Goal: Task Accomplishment & Management: Complete application form

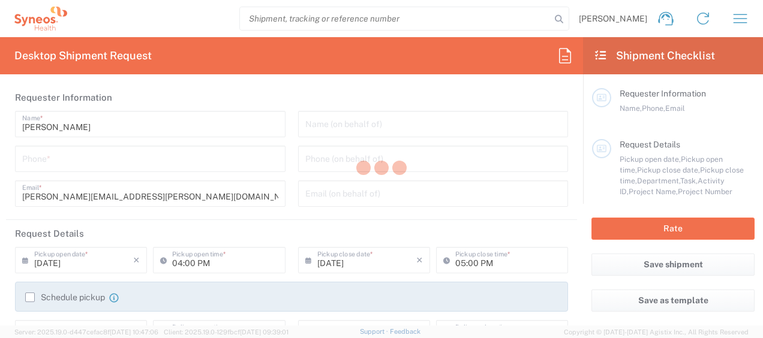
type input "[US_STATE]"
type input "[GEOGRAPHIC_DATA]"
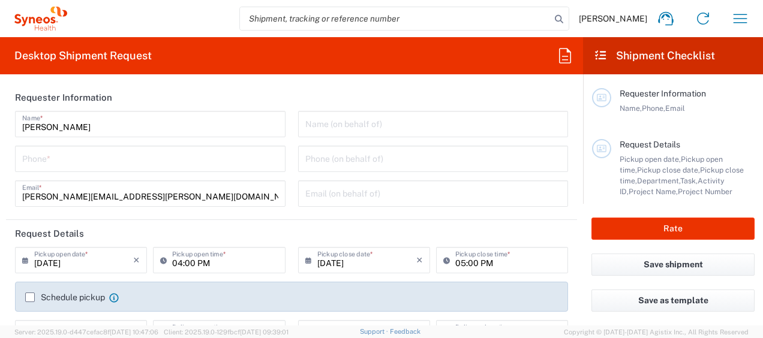
type input "Syneos Health, LLC-[GEOGRAPHIC_DATA] [GEOGRAPHIC_DATA] [GEOGRAPHIC_DATA]"
click at [214, 156] on input "tel" at bounding box center [150, 158] width 256 height 21
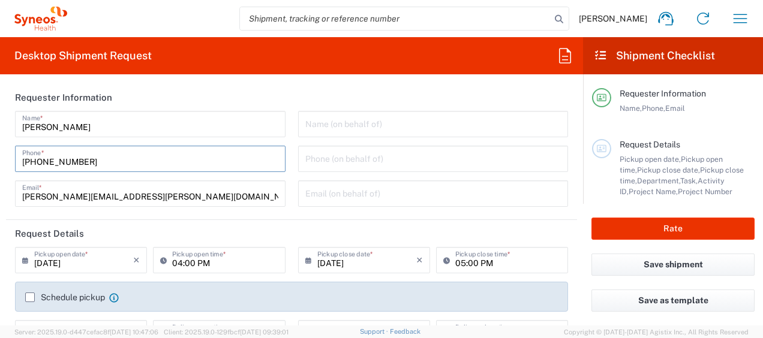
type input "817-205-5058"
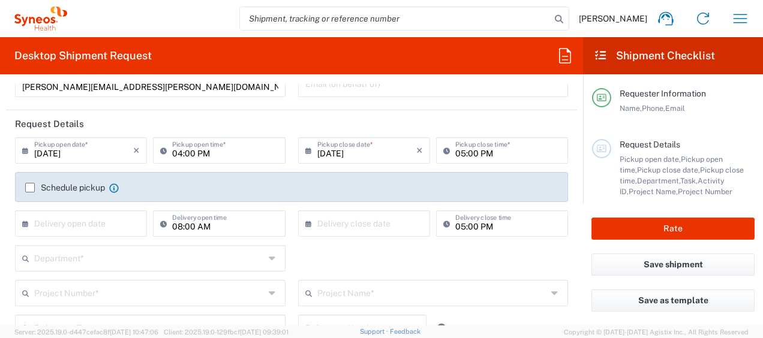
scroll to position [110, 0]
click at [28, 188] on label "Schedule pickup" at bounding box center [65, 187] width 80 height 10
click at [30, 187] on input "Schedule pickup" at bounding box center [30, 187] width 0 height 0
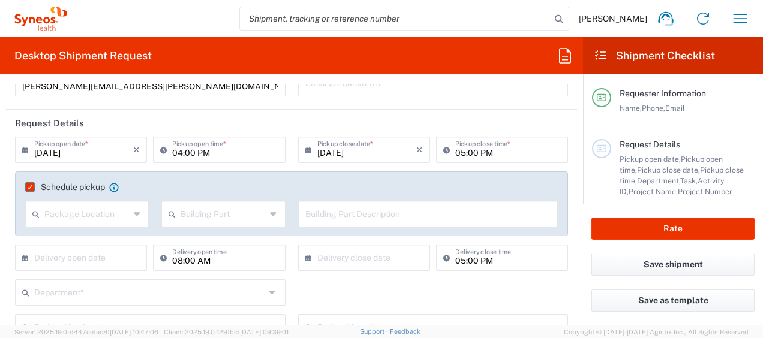
click at [130, 216] on div "Package Location" at bounding box center [87, 214] width 124 height 26
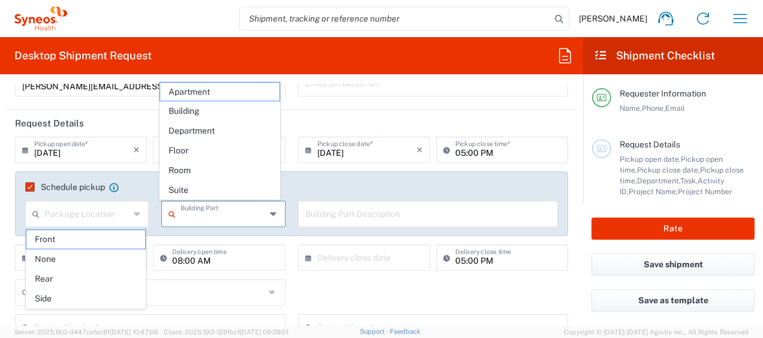
click at [204, 218] on input "text" at bounding box center [222, 213] width 85 height 21
click at [110, 154] on input "09/19/2025" at bounding box center [83, 149] width 99 height 21
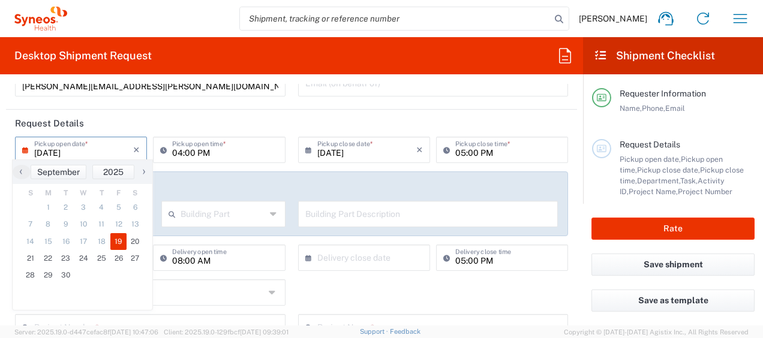
click at [142, 170] on span "›" at bounding box center [144, 171] width 18 height 14
click at [23, 173] on span "‹" at bounding box center [22, 171] width 18 height 14
click at [49, 259] on span "22" at bounding box center [49, 258] width 18 height 17
type input "09/22/2025"
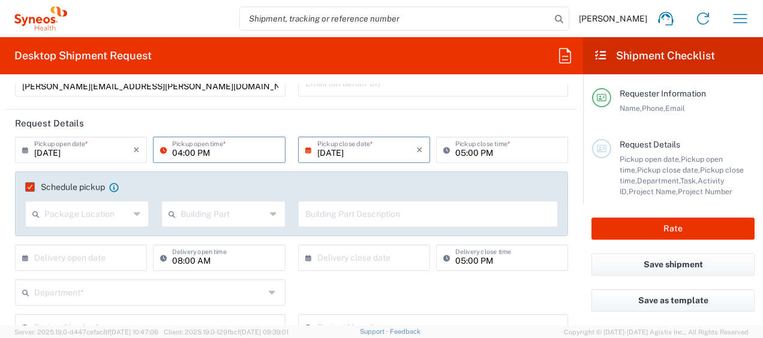
click at [217, 148] on input "04:00 PM" at bounding box center [225, 149] width 106 height 21
click at [239, 156] on input "04:00 PM" at bounding box center [225, 149] width 106 height 21
click at [264, 150] on input "04:00 PM" at bounding box center [225, 149] width 106 height 21
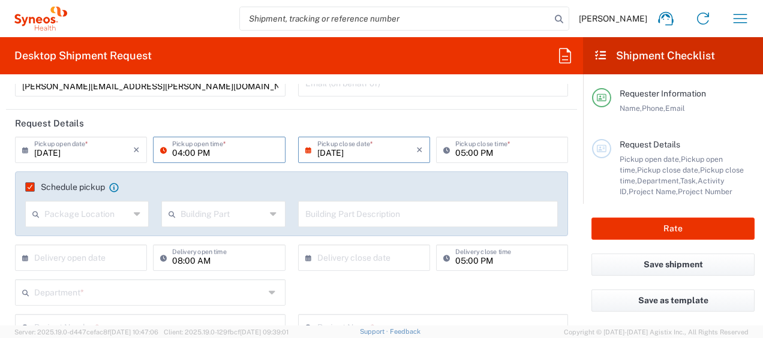
click at [180, 154] on input "04:00 PM" at bounding box center [225, 149] width 106 height 21
click at [195, 154] on input "04:00 PM" at bounding box center [225, 149] width 106 height 21
click at [217, 155] on input "04:00 PM" at bounding box center [225, 149] width 106 height 21
click at [197, 155] on input "04:00 PM" at bounding box center [225, 149] width 106 height 21
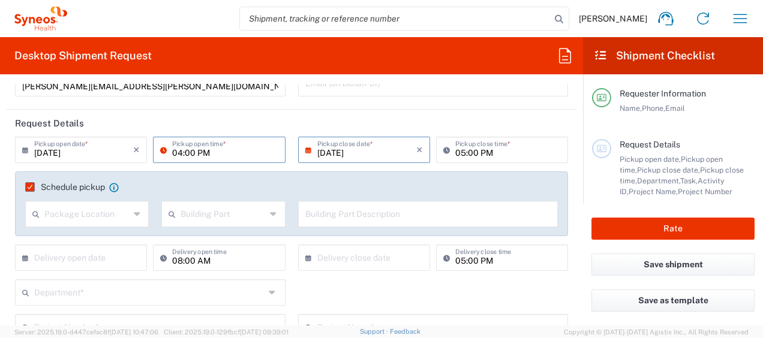
drag, startPoint x: 181, startPoint y: 154, endPoint x: 210, endPoint y: 153, distance: 28.8
click at [181, 154] on input "04:00 PM" at bounding box center [225, 149] width 106 height 21
click at [210, 153] on input "04:00 PM" at bounding box center [225, 149] width 106 height 21
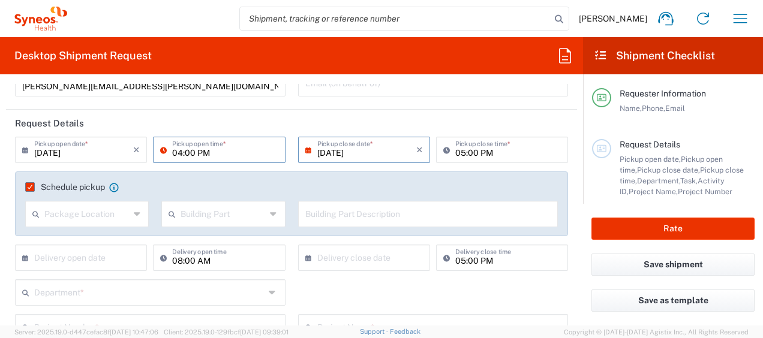
click at [210, 152] on input "04:00 PM" at bounding box center [225, 149] width 106 height 21
click at [159, 151] on div "04:00 PM Pickup open time *" at bounding box center [219, 150] width 132 height 26
click at [166, 151] on icon at bounding box center [166, 149] width 12 height 19
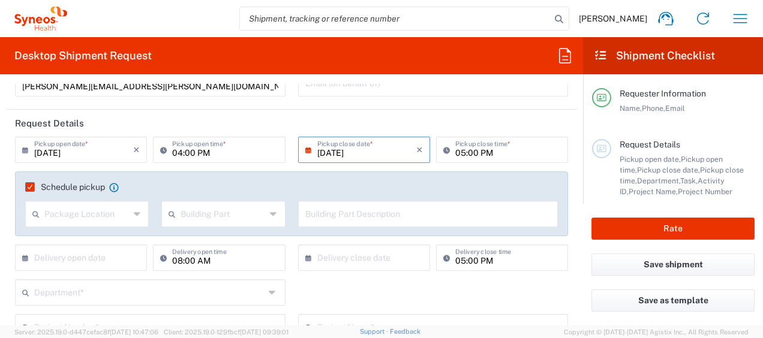
click at [162, 150] on icon at bounding box center [166, 149] width 12 height 19
click at [177, 150] on input "04:00 PM" at bounding box center [225, 149] width 106 height 21
click at [185, 150] on input "04:00 PM" at bounding box center [225, 149] width 106 height 21
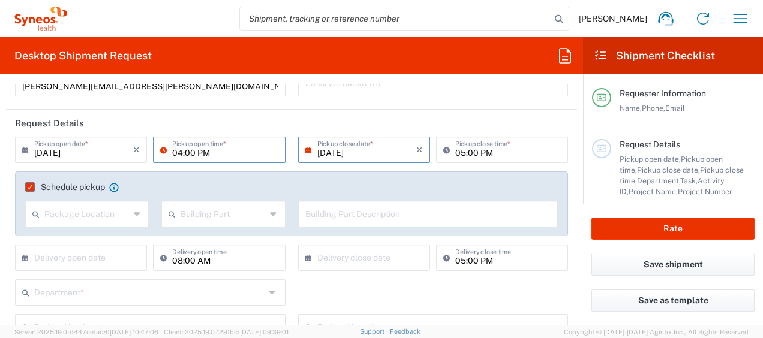
click at [185, 154] on input "04:00 PM" at bounding box center [225, 149] width 106 height 21
click at [201, 152] on input "9: PM" at bounding box center [225, 149] width 106 height 21
type input "9: 00 AM"
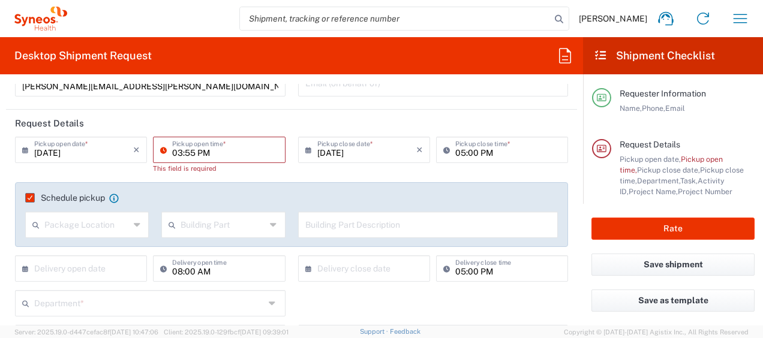
click at [201, 152] on input "03:55 PM" at bounding box center [225, 149] width 106 height 21
click at [220, 156] on input "03:55 PM" at bounding box center [225, 149] width 106 height 21
type input "0"
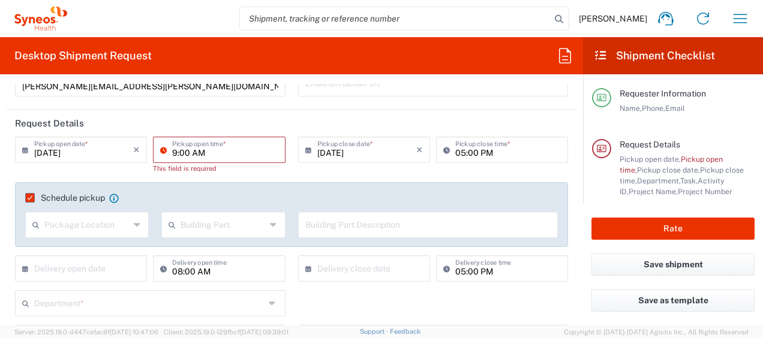
type input "09:00 AM"
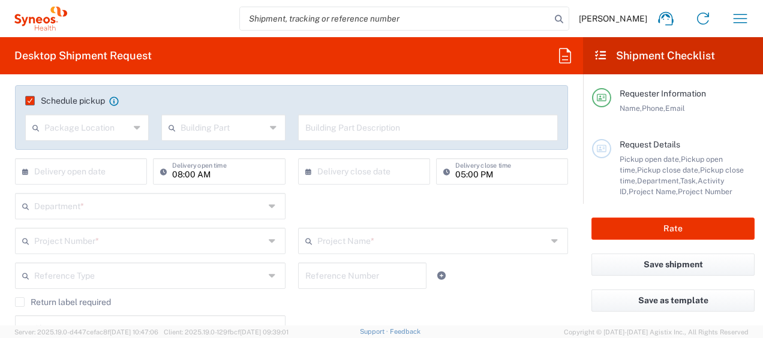
scroll to position [201, 0]
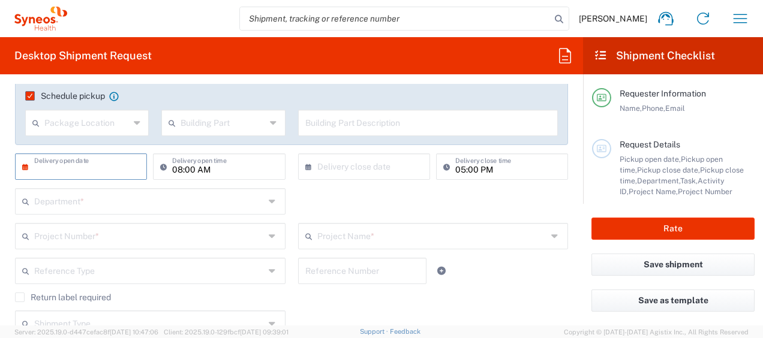
click at [116, 167] on input "text" at bounding box center [83, 165] width 99 height 21
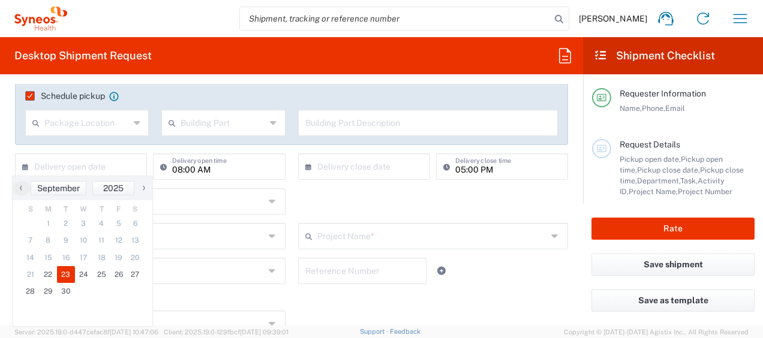
click at [68, 272] on span "23" at bounding box center [66, 274] width 18 height 17
type input "09/23/2025"
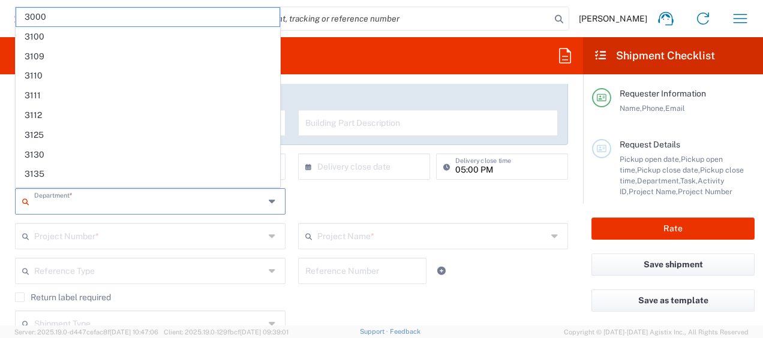
click at [165, 205] on input "text" at bounding box center [149, 200] width 230 height 21
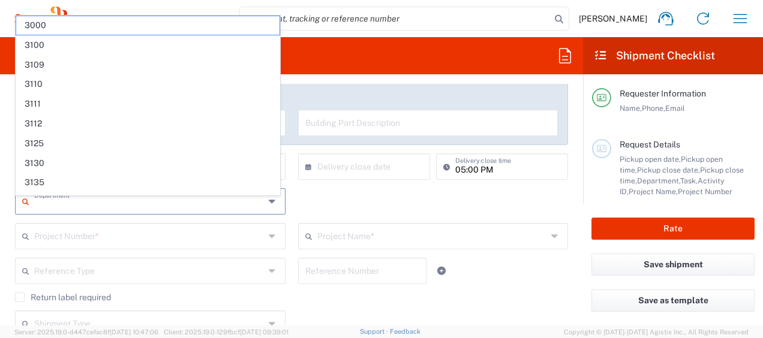
scroll to position [1, 0]
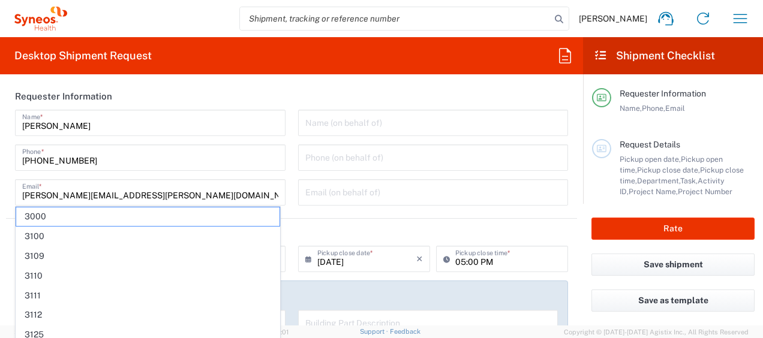
click at [327, 227] on header "Request Details" at bounding box center [291, 232] width 571 height 27
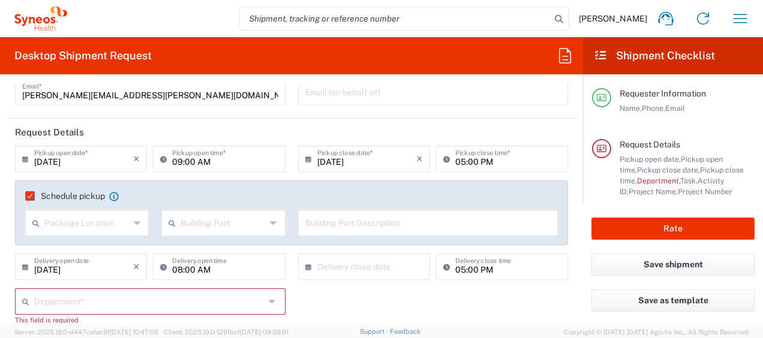
scroll to position [201, 0]
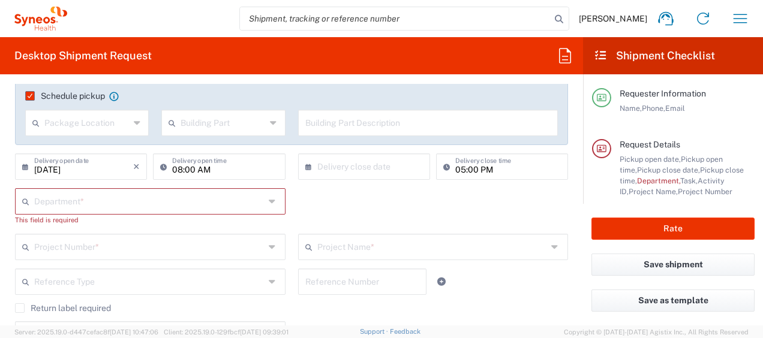
click at [271, 205] on icon at bounding box center [274, 201] width 10 height 19
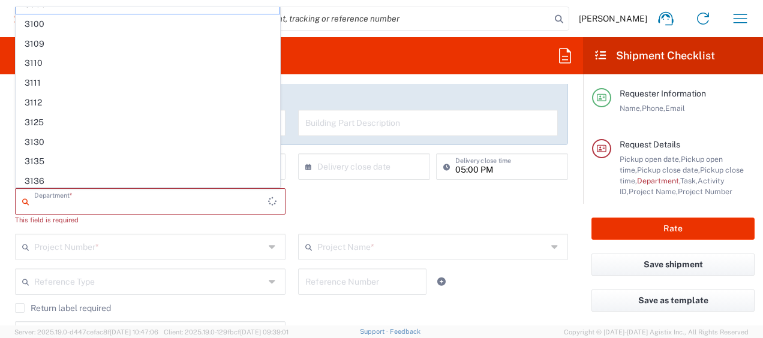
scroll to position [0, 0]
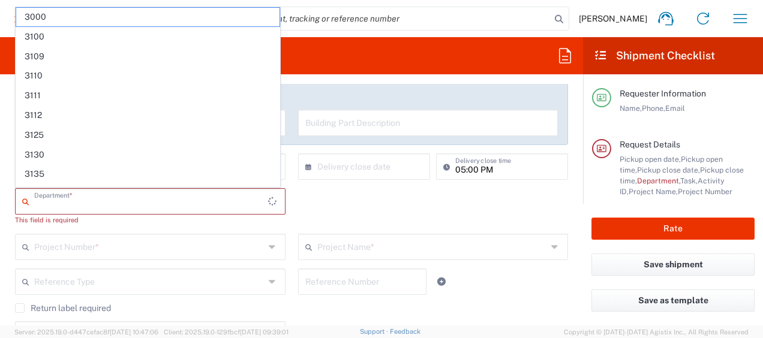
click at [364, 209] on div "Department * 3000 3100 3109 3110 3111 3112 3125 3130 3135 3136 3150 3155 3165 3…" at bounding box center [291, 211] width 565 height 46
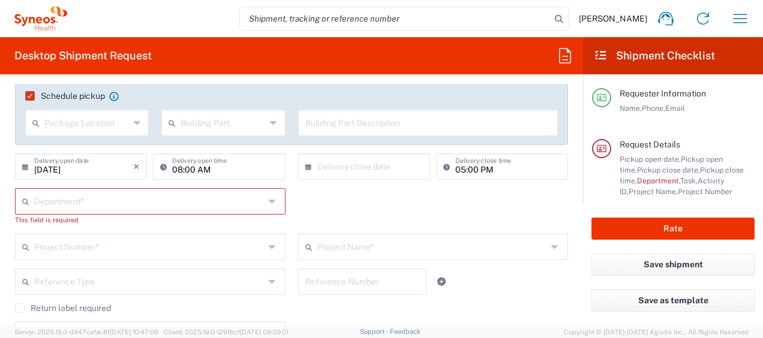
click at [190, 209] on input "text" at bounding box center [149, 200] width 230 height 21
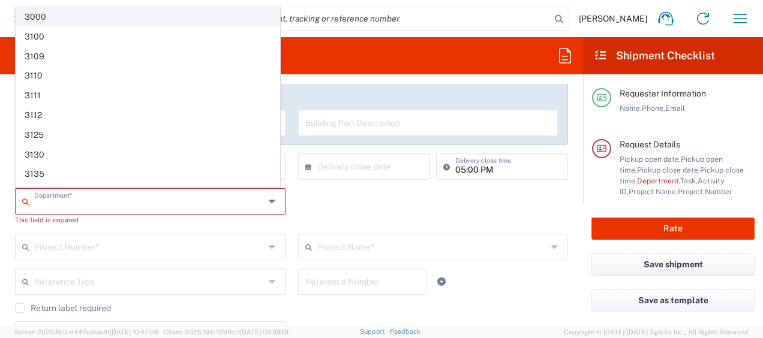
click at [97, 16] on span "3000" at bounding box center [147, 17] width 263 height 19
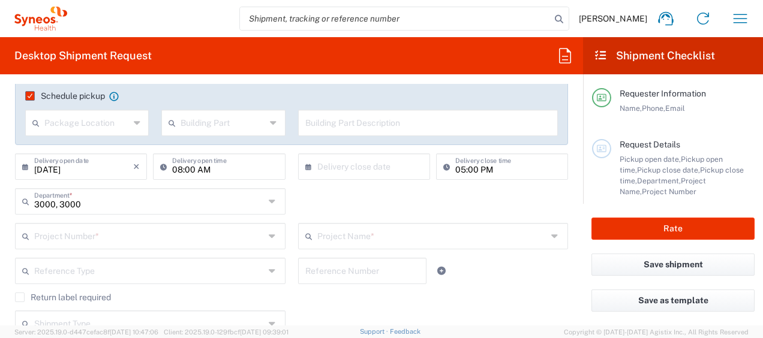
click at [269, 203] on icon at bounding box center [274, 201] width 10 height 19
click at [239, 194] on input "3000, 3000" at bounding box center [149, 200] width 230 height 21
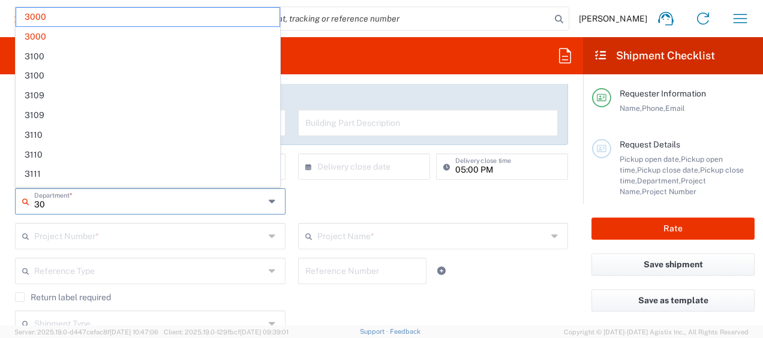
type input "3"
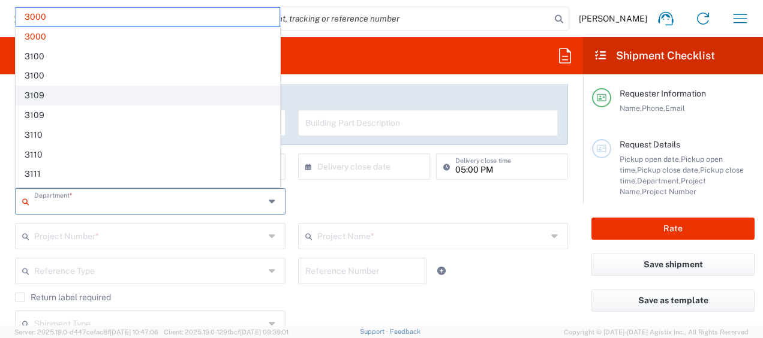
click at [43, 206] on input "text" at bounding box center [149, 200] width 230 height 21
click at [43, 207] on input "text" at bounding box center [149, 200] width 230 height 21
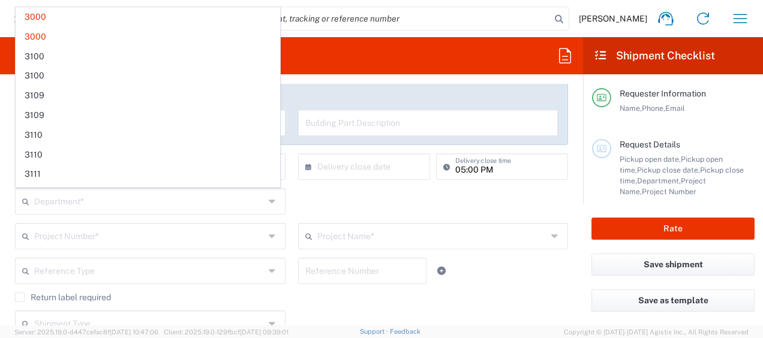
drag, startPoint x: 303, startPoint y: 227, endPoint x: 317, endPoint y: 204, distance: 26.8
click at [305, 228] on icon at bounding box center [311, 236] width 12 height 19
type input "3000, 3000, 3000"
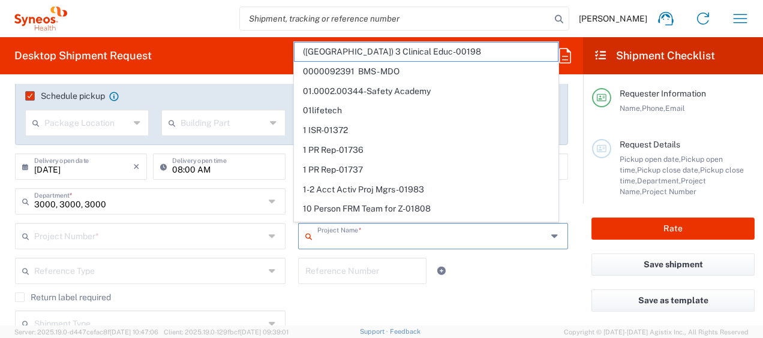
click at [317, 204] on span "10 Person FRM Team for Z-01808" at bounding box center [425, 209] width 263 height 19
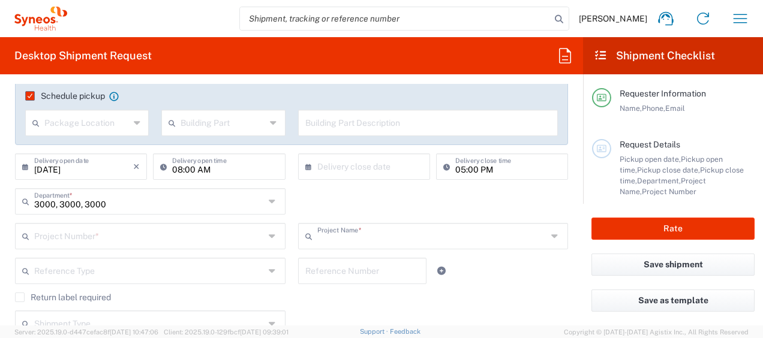
type input "10 Person FRM Team for Z-01808"
type input "400001808"
click at [476, 239] on input "10 Person FRM Team for Z-01808" at bounding box center [432, 235] width 230 height 21
type input "10 Person FRM Team for Z-01808"
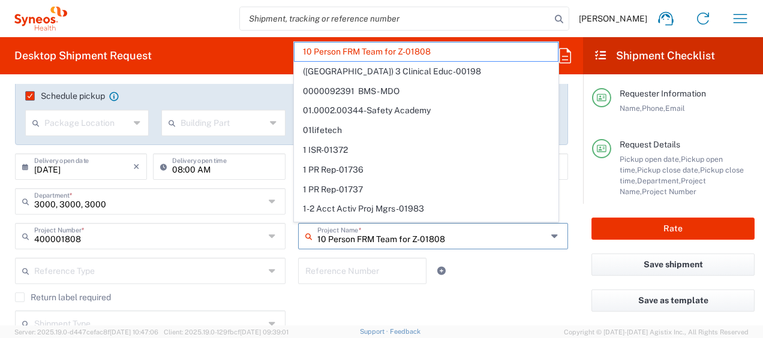
click at [477, 237] on input "10 Person FRM Team for Z-01808" at bounding box center [432, 235] width 230 height 21
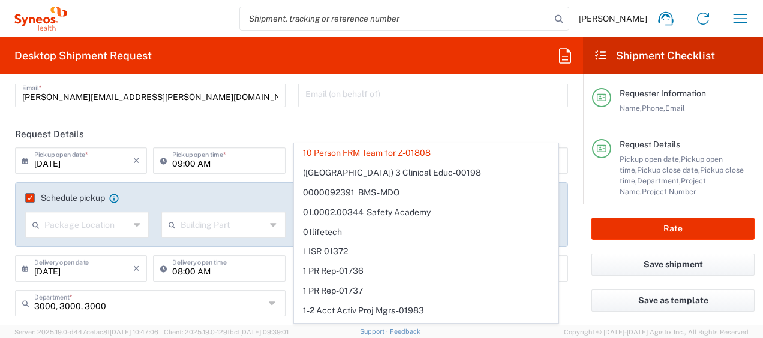
click at [241, 290] on div "3000, 3000, 3000 Department *" at bounding box center [150, 303] width 270 height 26
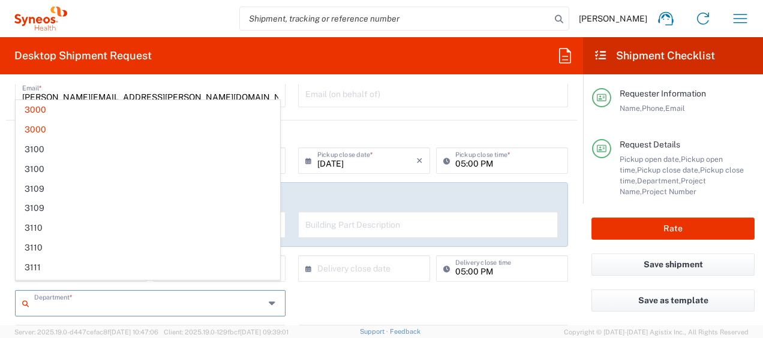
scroll to position [200, 0]
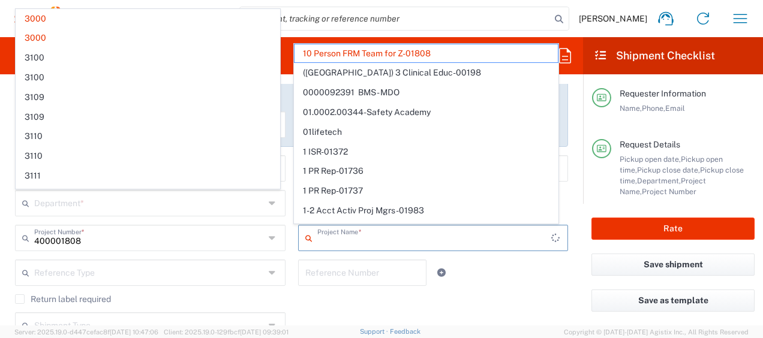
click at [356, 239] on input "text" at bounding box center [434, 237] width 234 height 21
type input "3000, 3000, 3000, 3000"
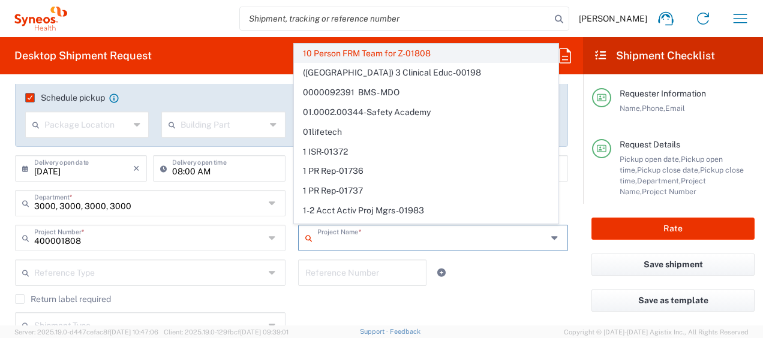
click at [390, 56] on span "10 Person FRM Team for Z-01808" at bounding box center [425, 53] width 263 height 19
click at [390, 56] on agx-form-header "Desktop Shipment Request" at bounding box center [291, 55] width 583 height 37
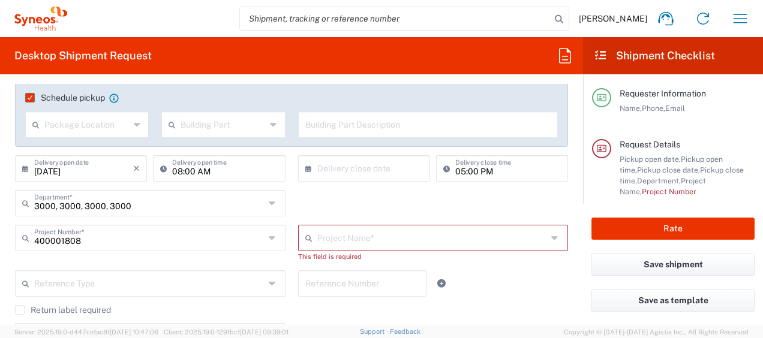
drag, startPoint x: 381, startPoint y: 65, endPoint x: 348, endPoint y: 194, distance: 133.2
click at [353, 194] on div "3000, 3000, 3000, 3000 Department * 3000 3000 3100 3100 3109 3109 3110 3110 311…" at bounding box center [291, 207] width 565 height 35
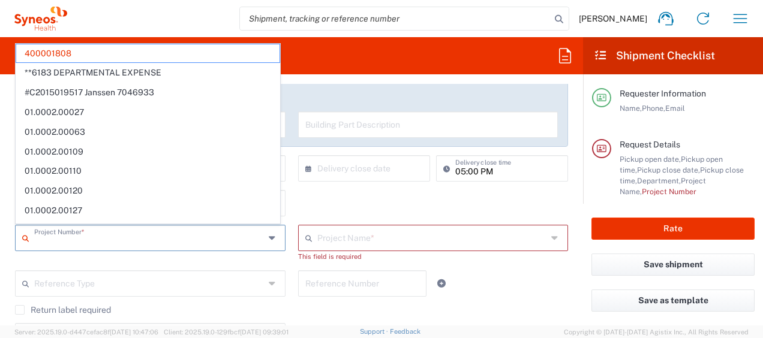
click at [151, 233] on input "text" at bounding box center [149, 237] width 230 height 21
click at [327, 195] on div "3000, 3000, 3000, 3000 Department * 3000 3000 3100 3100 3109 3109 3110 3110 311…" at bounding box center [291, 207] width 565 height 35
type input "400001808"
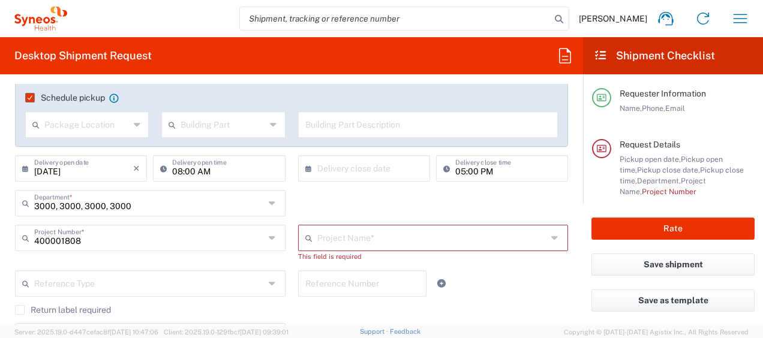
click at [369, 202] on div "3000, 3000, 3000, 3000 Department * 3000 3000 3100 3100 3109 3109 3110 3110 311…" at bounding box center [291, 207] width 565 height 35
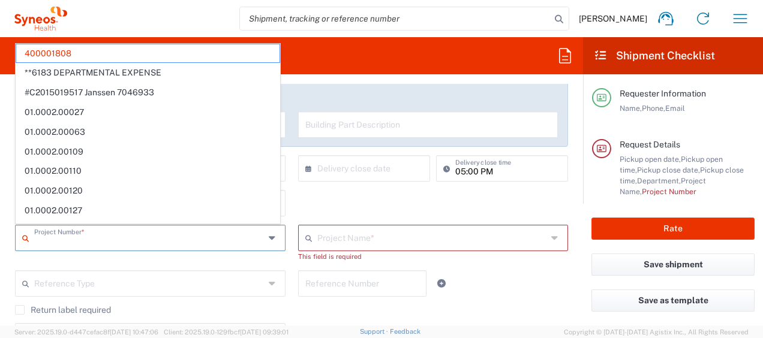
click at [55, 234] on input "text" at bounding box center [149, 237] width 230 height 21
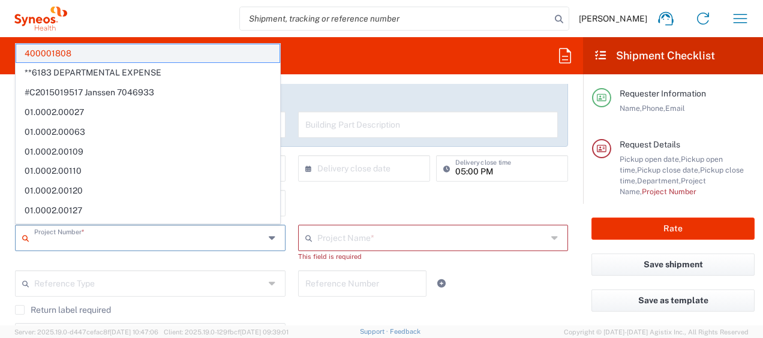
click at [55, 235] on input "text" at bounding box center [149, 237] width 230 height 21
click at [68, 55] on span "400001808" at bounding box center [147, 53] width 263 height 19
click at [68, 55] on h2 "Desktop Shipment Request" at bounding box center [82, 56] width 137 height 14
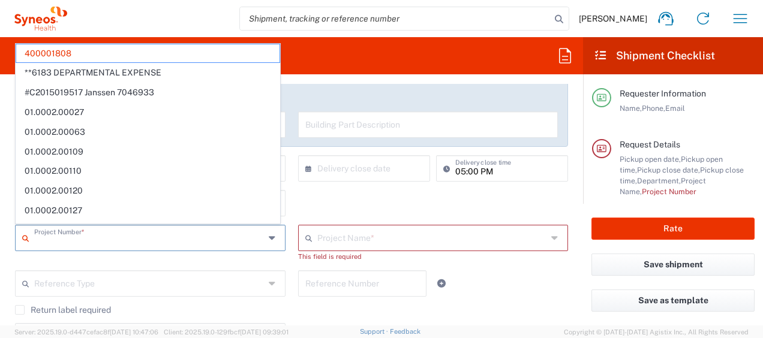
drag, startPoint x: 68, startPoint y: 55, endPoint x: 83, endPoint y: 202, distance: 147.6
click at [68, 56] on h2 "Desktop Shipment Request" at bounding box center [82, 56] width 137 height 14
click at [57, 52] on h2 "Desktop Shipment Request" at bounding box center [82, 56] width 137 height 14
click at [86, 207] on input "3000, 3000, 3000, 3000" at bounding box center [149, 202] width 230 height 21
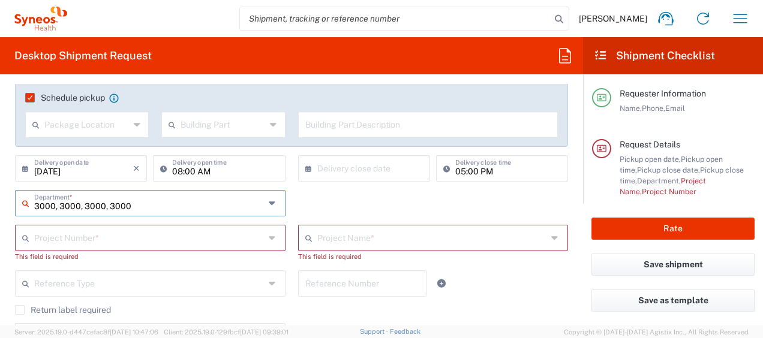
click at [83, 202] on input "3000, 3000, 3000, 3000" at bounding box center [149, 202] width 230 height 21
click at [149, 203] on input "3000, 3000, 3000, 3000" at bounding box center [149, 202] width 230 height 21
click at [50, 20] on icon at bounding box center [40, 19] width 53 height 24
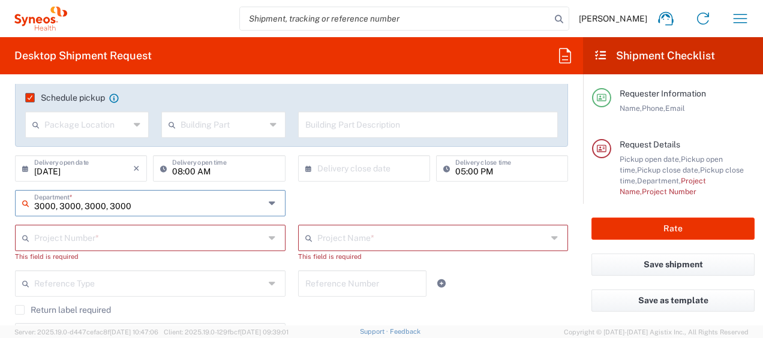
click at [368, 197] on div "3000, 3000, 3000, 3000 Department * 3000 3000 3100 3100 3109 3109 3110 3110 311…" at bounding box center [291, 207] width 565 height 35
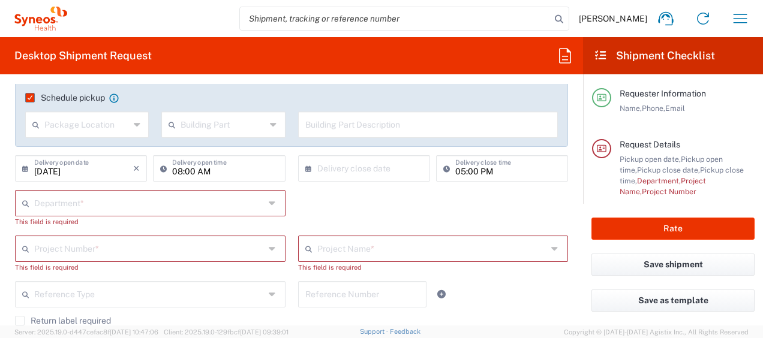
click at [318, 197] on div "Department * 3000 3000 3100 3100 3109 3109 3110 3110 3111 3111 3112 3112 3125 3…" at bounding box center [291, 213] width 565 height 46
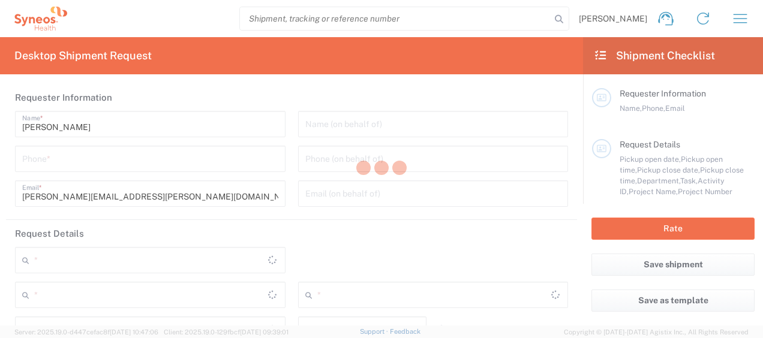
type input "[US_STATE]"
type input "[GEOGRAPHIC_DATA]"
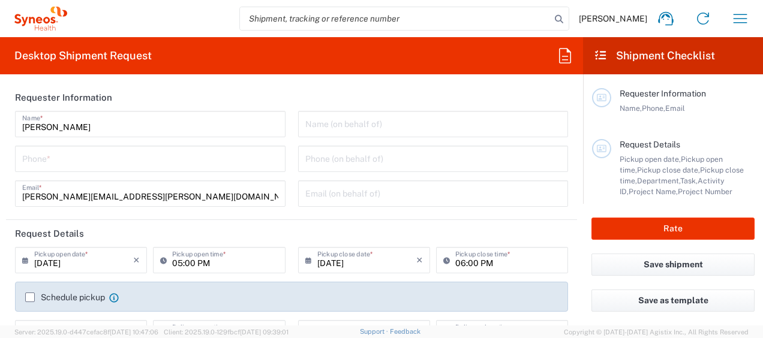
type input "Syneos Health, LLC-[GEOGRAPHIC_DATA] [GEOGRAPHIC_DATA] [GEOGRAPHIC_DATA]"
click at [91, 165] on input "tel" at bounding box center [150, 158] width 256 height 21
type input "8172055058"
type input "United States"
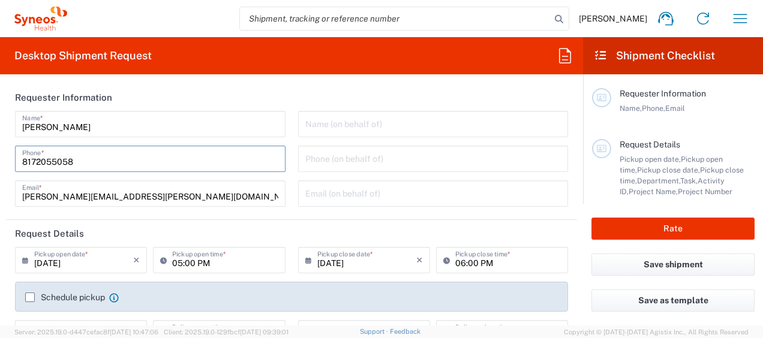
type input "8172055058"
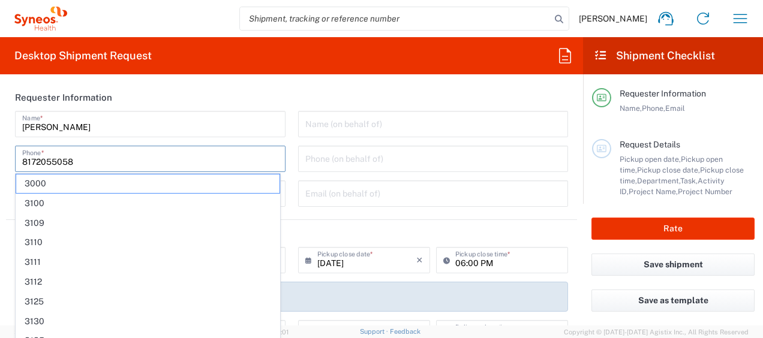
click at [363, 222] on header "Request Details" at bounding box center [291, 233] width 571 height 27
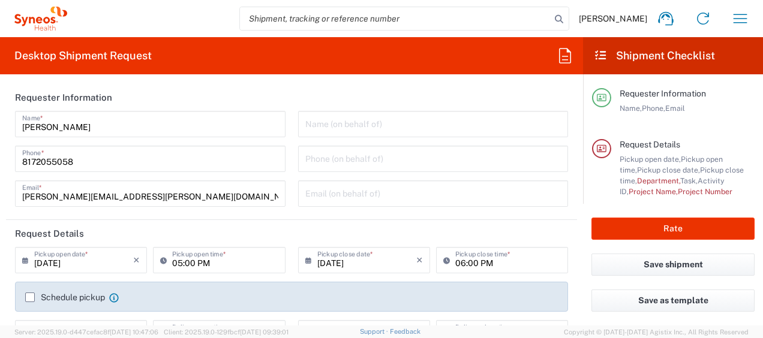
scroll to position [100, 0]
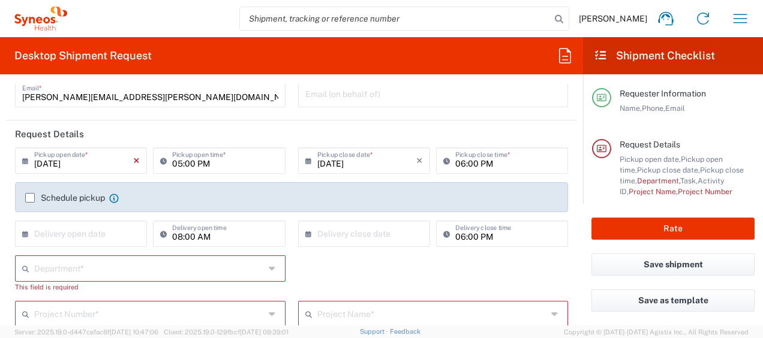
click at [133, 161] on icon "×" at bounding box center [136, 160] width 7 height 19
click at [29, 161] on icon at bounding box center [28, 160] width 12 height 19
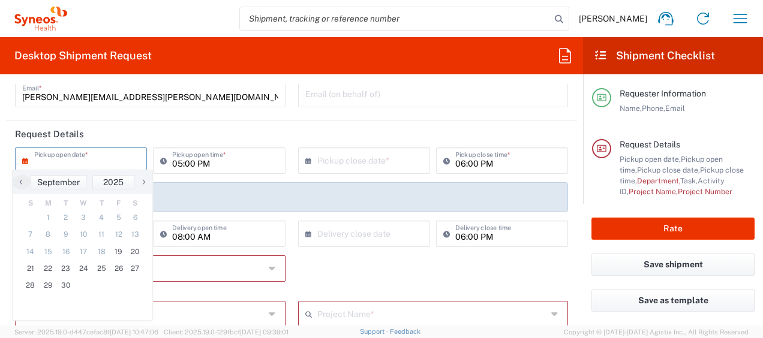
click at [150, 183] on span "›" at bounding box center [144, 181] width 18 height 14
click at [24, 183] on span "‹" at bounding box center [22, 181] width 18 height 14
click at [40, 266] on span "22" at bounding box center [49, 268] width 18 height 17
type input "09/22/2025"
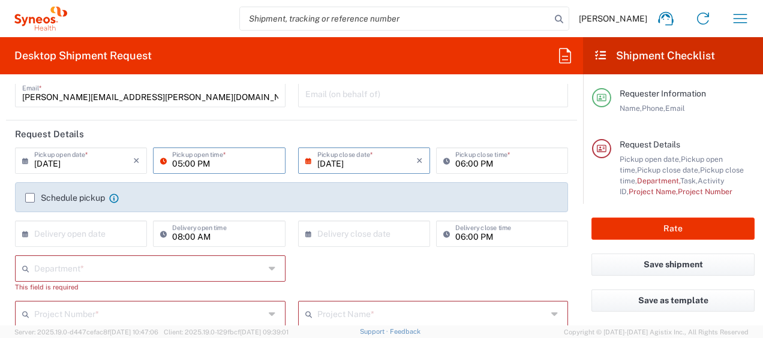
click at [216, 164] on input "05:00 PM" at bounding box center [225, 159] width 106 height 21
click at [176, 160] on input "05:00 PM" at bounding box center [225, 159] width 106 height 21
click at [209, 164] on input "05:00 PM" at bounding box center [225, 159] width 106 height 21
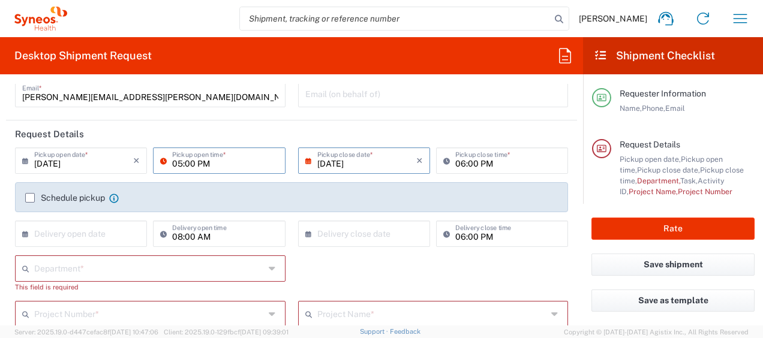
click at [209, 164] on input "05:00 PM" at bounding box center [225, 159] width 106 height 21
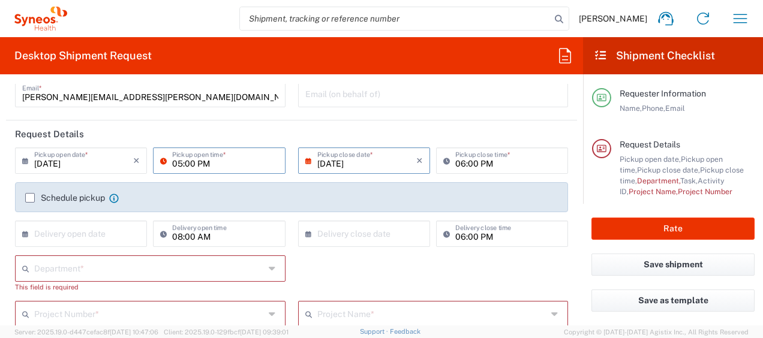
drag, startPoint x: 209, startPoint y: 164, endPoint x: 158, endPoint y: 163, distance: 51.0
click at [158, 163] on div "05:00 PM Pickup open time *" at bounding box center [219, 161] width 132 height 26
type input "09:00 AM"
click at [34, 197] on label "Schedule pickup" at bounding box center [65, 198] width 80 height 10
click at [30, 198] on input "Schedule pickup" at bounding box center [30, 198] width 0 height 0
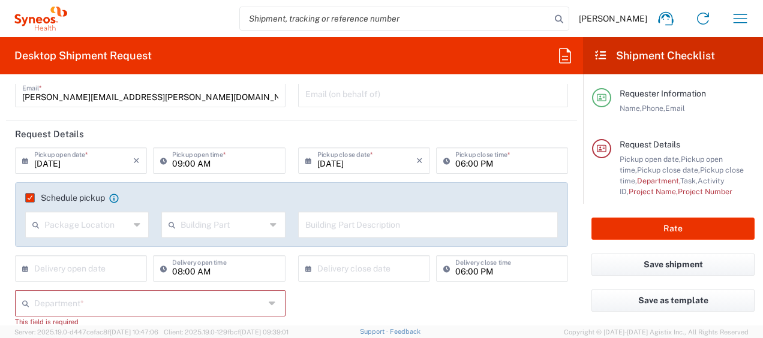
click at [34, 197] on label "Schedule pickup" at bounding box center [65, 198] width 80 height 10
click at [26, 198] on input "Schedule pickup" at bounding box center [26, 198] width 0 height 0
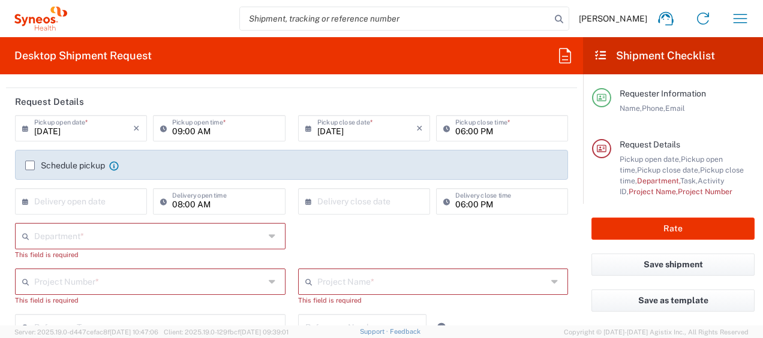
scroll to position [133, 0]
click at [65, 197] on input "text" at bounding box center [83, 199] width 99 height 21
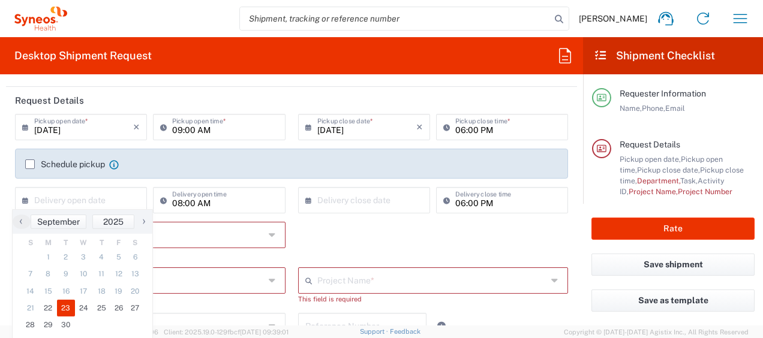
click at [61, 309] on span "23" at bounding box center [66, 308] width 18 height 17
type input "09/23/2025"
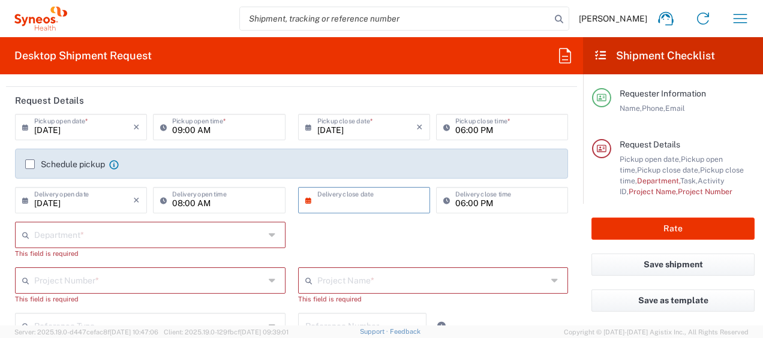
click at [320, 194] on input "text" at bounding box center [366, 199] width 99 height 21
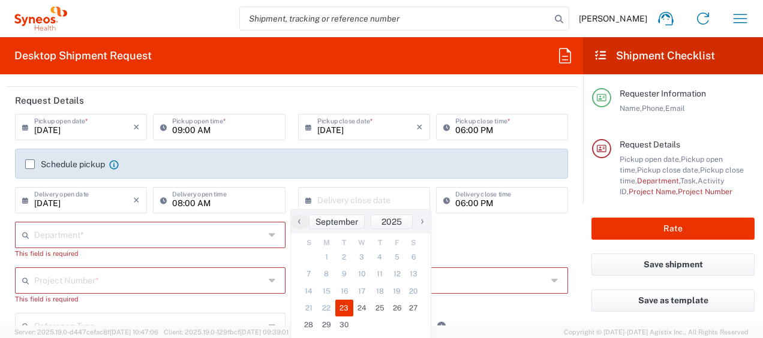
click at [338, 309] on span "23" at bounding box center [344, 308] width 18 height 17
type input "09/23/2025"
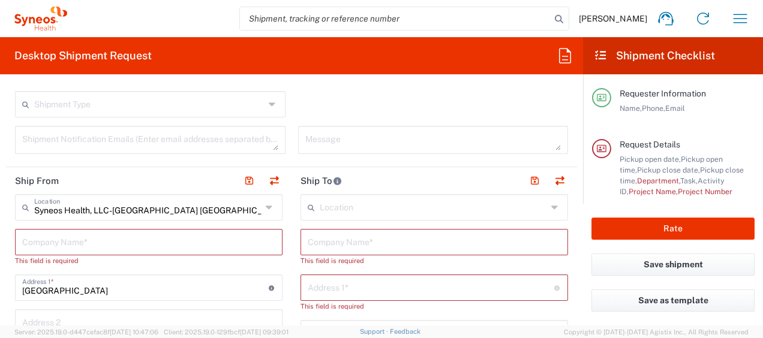
scroll to position [410, 0]
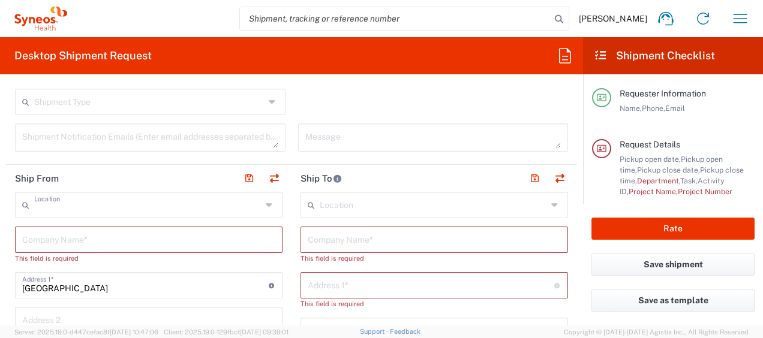
click at [243, 209] on input "text" at bounding box center [147, 204] width 227 height 21
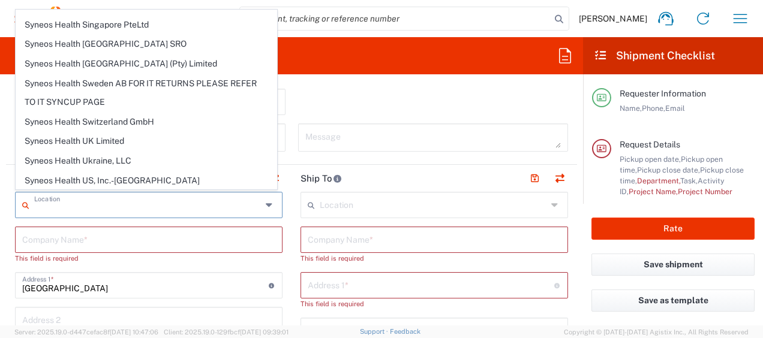
scroll to position [2364, 0]
type input "Unassigned Location"
type input "Syneos Health"
type input "123 Main St"
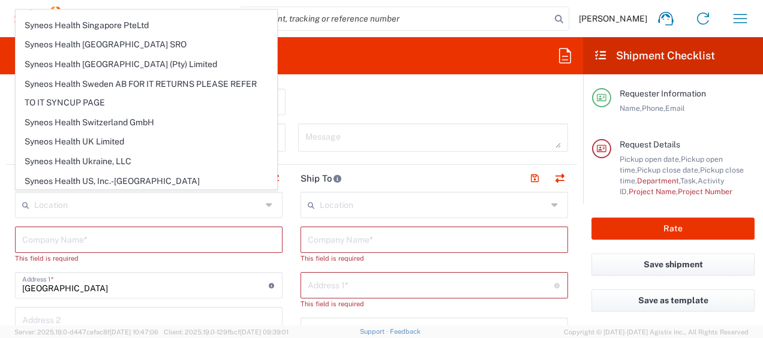
type input "San Mateo"
type input "California"
type input "94402"
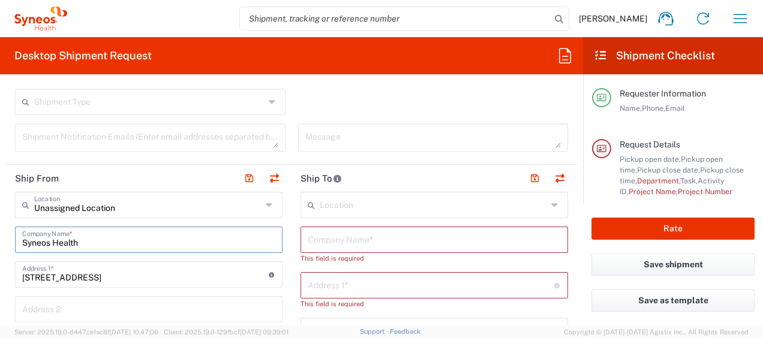
click at [181, 243] on input "Syneos Health" at bounding box center [148, 238] width 253 height 21
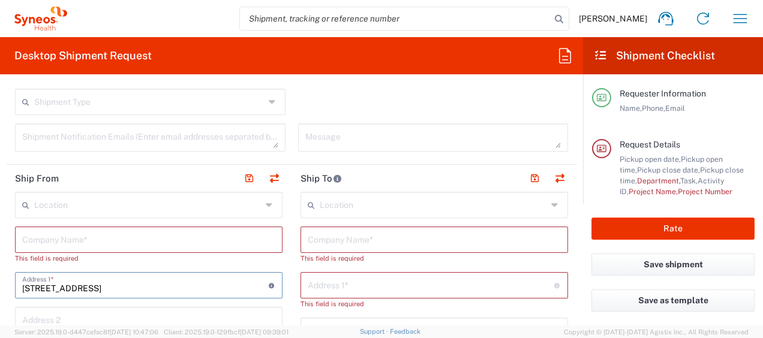
click at [176, 288] on input "123 Main St" at bounding box center [145, 284] width 246 height 21
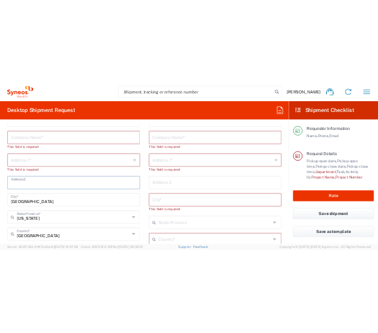
scroll to position [543, 0]
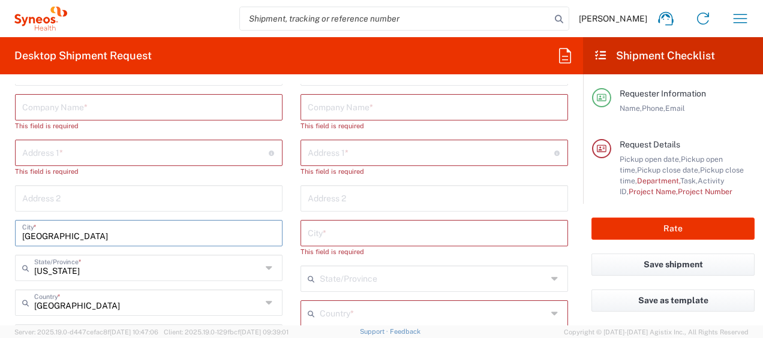
click at [119, 231] on input "San Mateo" at bounding box center [148, 232] width 253 height 21
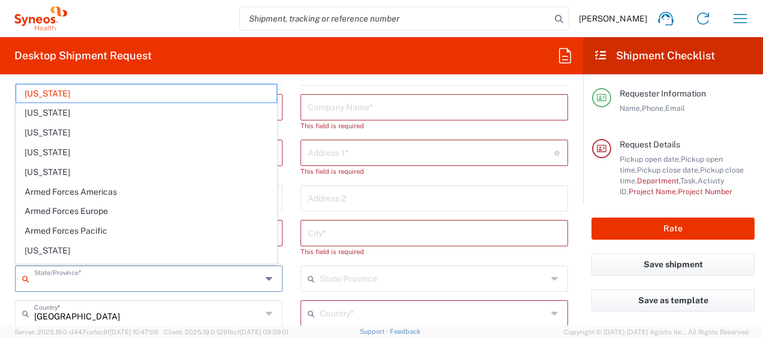
click at [115, 278] on input "text" at bounding box center [147, 277] width 227 height 21
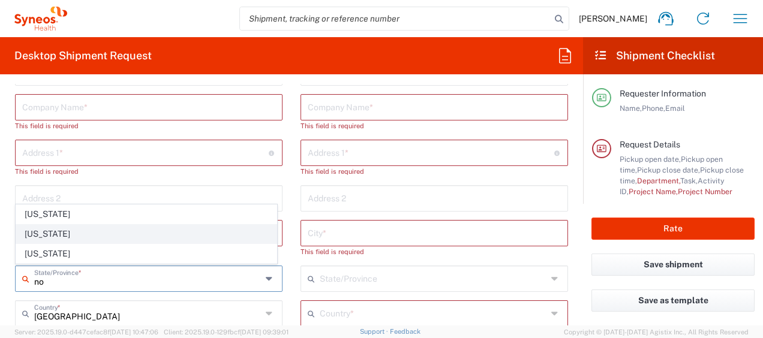
click at [109, 228] on span "North Carolina" at bounding box center [146, 234] width 260 height 19
type input "North Carolina"
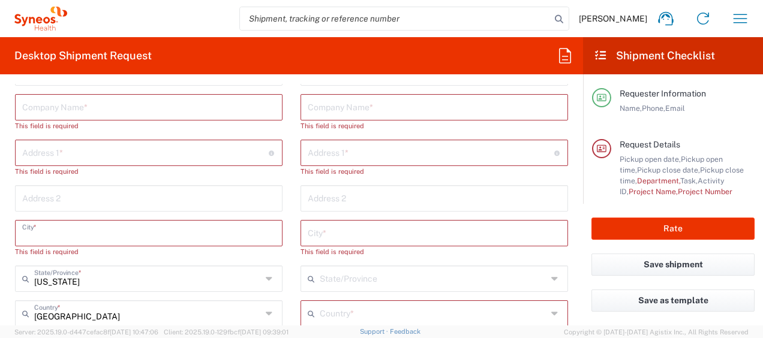
click at [109, 228] on input "text" at bounding box center [148, 232] width 253 height 21
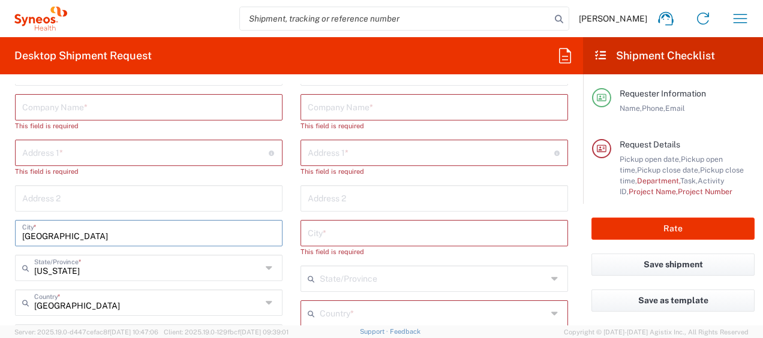
type input "Raleigh"
click at [92, 154] on input "text" at bounding box center [145, 152] width 246 height 21
type input "5341 Arinto Drive"
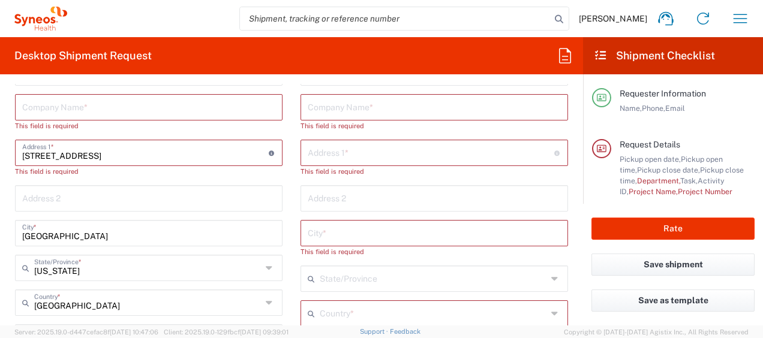
type input "5341 Arinto Drive"
type input "United States"
type input "27612"
type input "Margaret Weimer"
click at [93, 195] on input "text" at bounding box center [148, 197] width 253 height 21
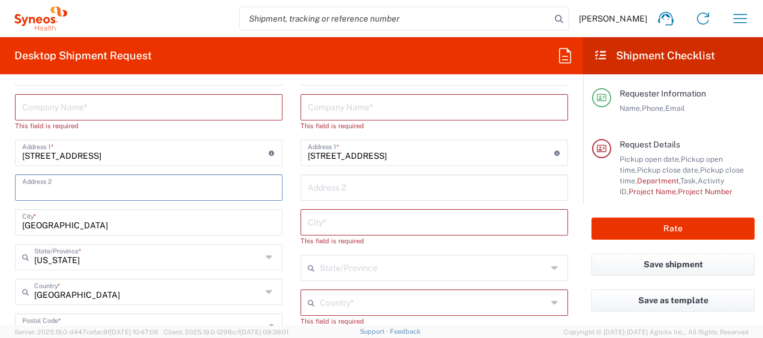
click at [93, 195] on input "text" at bounding box center [148, 186] width 253 height 21
type input "Apt 208"
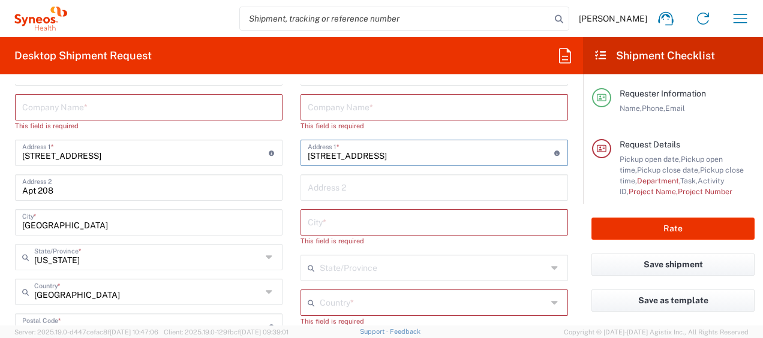
click at [353, 152] on input "5341 Arinto Drive" at bounding box center [431, 152] width 246 height 21
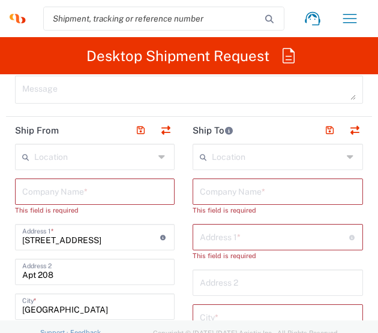
scroll to position [852, 0]
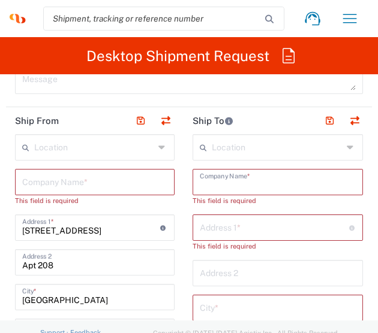
click at [233, 184] on input "text" at bounding box center [278, 181] width 157 height 21
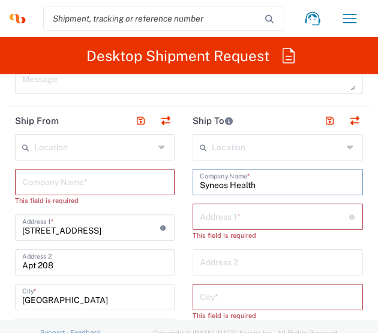
type input "Syneos Health"
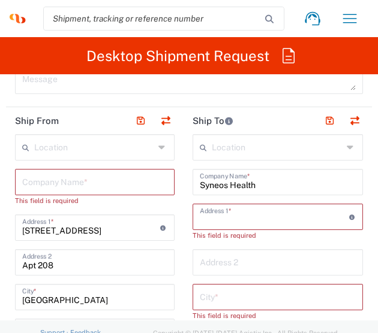
click at [231, 209] on input "text" at bounding box center [274, 216] width 149 height 21
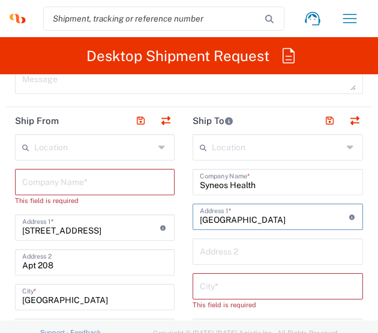
type input "1030 Sync Street"
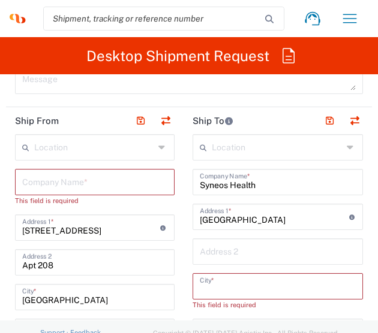
click at [230, 286] on input "text" at bounding box center [278, 285] width 157 height 21
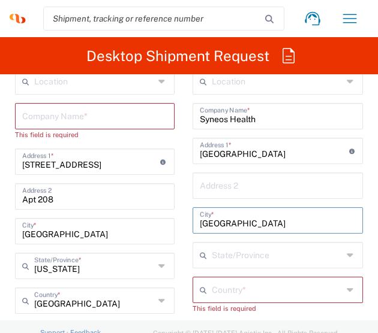
scroll to position [919, 0]
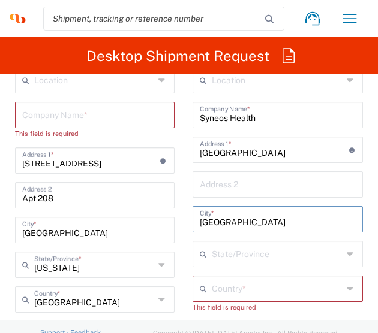
type input "morrisville"
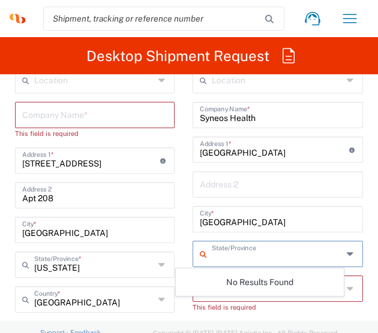
click at [239, 254] on input "text" at bounding box center [277, 253] width 131 height 21
type input "north carolin"
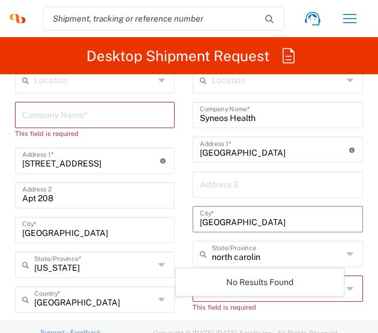
click at [270, 219] on input "morrisville" at bounding box center [278, 218] width 157 height 21
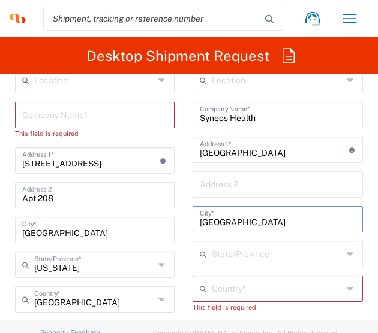
click at [270, 219] on input "morrisville" at bounding box center [278, 218] width 157 height 21
type input "morrisville"
click at [266, 246] on input "text" at bounding box center [277, 253] width 131 height 21
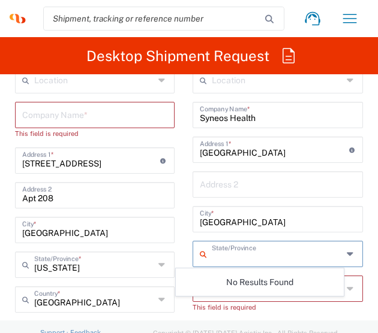
click at [266, 246] on input "text" at bounding box center [277, 253] width 131 height 21
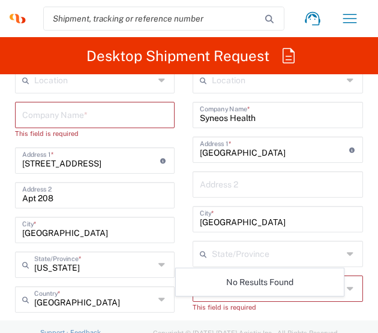
click at [269, 233] on div "Location Addison Whitney LLC-Morrisvile NC US Barcelona-Syneos Health BioSector…" at bounding box center [277, 329] width 171 height 525
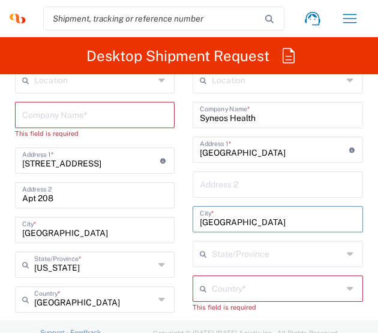
click at [281, 220] on input "morrisville" at bounding box center [278, 218] width 157 height 21
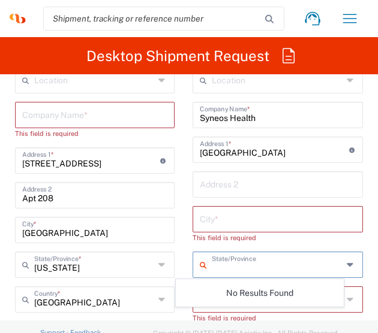
click at [272, 265] on input "text" at bounding box center [277, 264] width 131 height 21
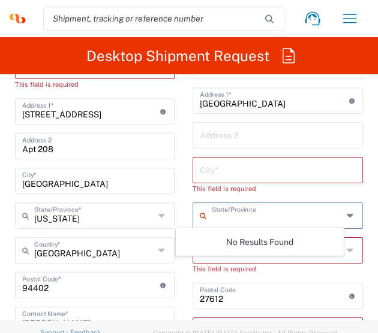
scroll to position [971, 0]
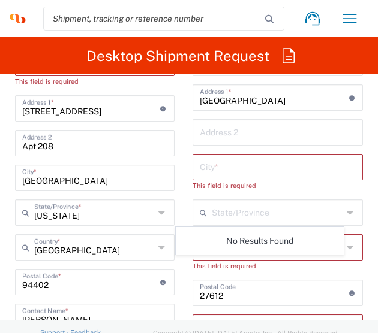
click at [272, 265] on div "This field is required" at bounding box center [277, 266] width 171 height 11
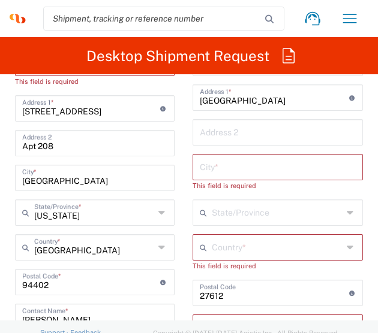
click at [266, 287] on input "undefined" at bounding box center [274, 292] width 149 height 21
click at [329, 294] on input "undefined" at bounding box center [274, 292] width 149 height 21
type input "2"
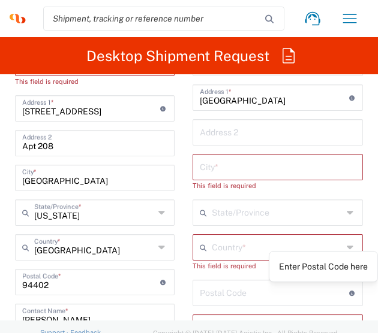
click at [356, 274] on div "Enter Postal Code here" at bounding box center [323, 266] width 109 height 31
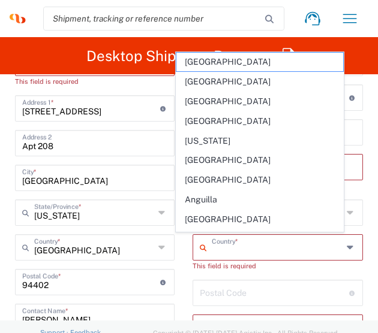
click at [254, 255] on input "text" at bounding box center [277, 246] width 131 height 21
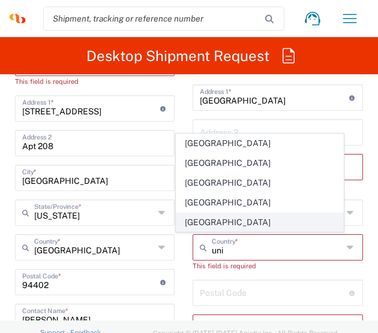
click at [220, 214] on span "United States" at bounding box center [259, 222] width 167 height 19
type input "United States"
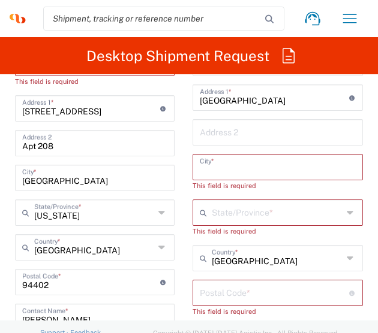
click at [231, 174] on input "text" at bounding box center [278, 166] width 157 height 21
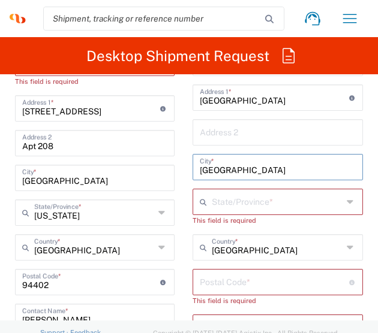
type input "morrisville"
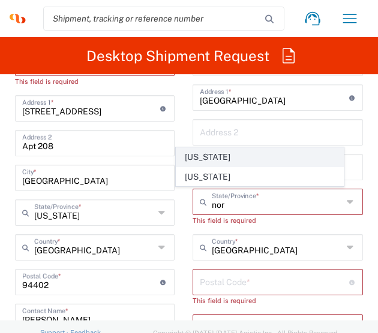
click at [239, 160] on span "North Carolina" at bounding box center [259, 157] width 167 height 19
type input "North Carolina"
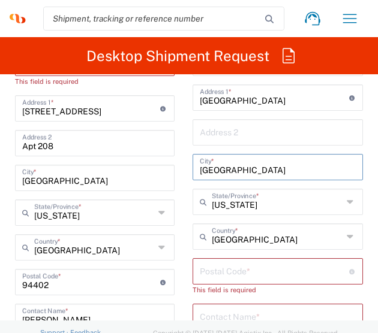
click at [200, 171] on input "morrisville" at bounding box center [278, 166] width 157 height 21
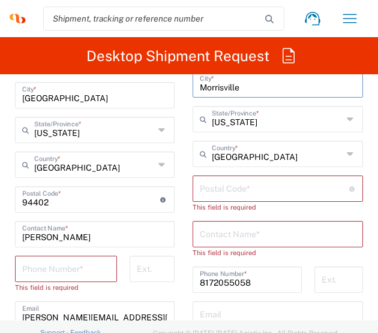
scroll to position [1055, 0]
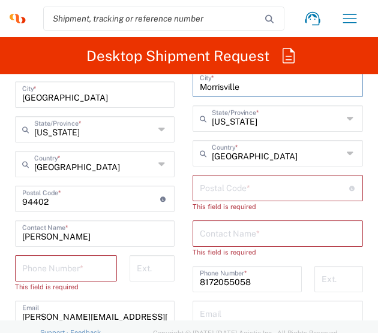
type input "Morrisville"
click at [200, 180] on input "undefined" at bounding box center [274, 187] width 149 height 21
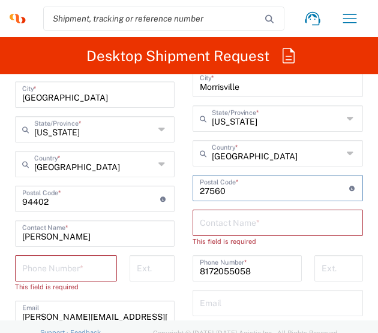
type input "27560"
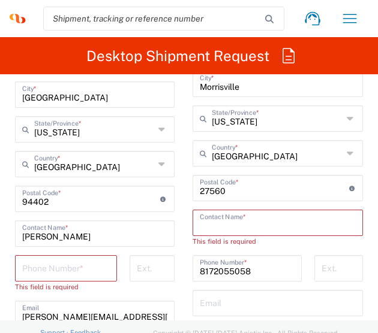
click at [205, 213] on input "text" at bounding box center [278, 222] width 157 height 21
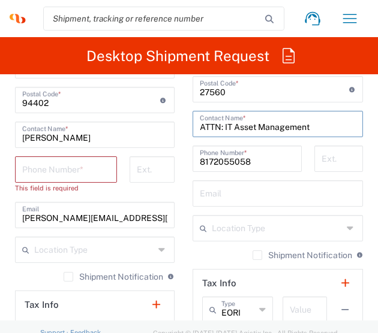
scroll to position [1154, 0]
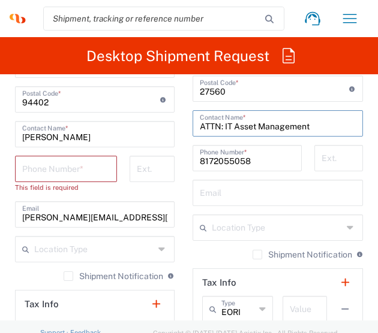
type input "ATTN: IT Asset Management"
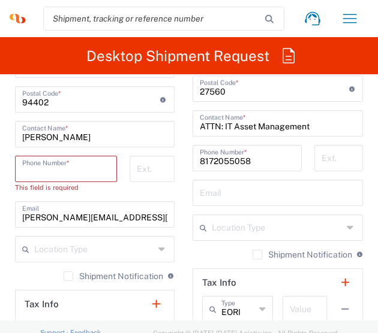
click at [73, 168] on input "tel" at bounding box center [66, 168] width 88 height 21
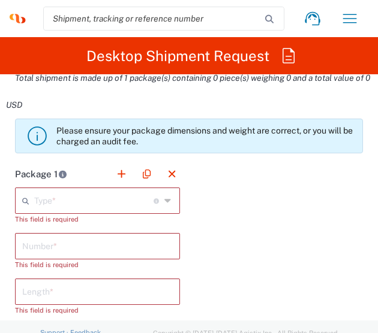
scroll to position [1431, 0]
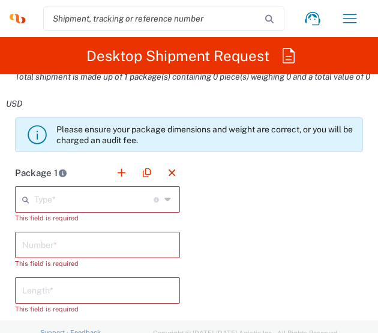
type input "817-205-5058"
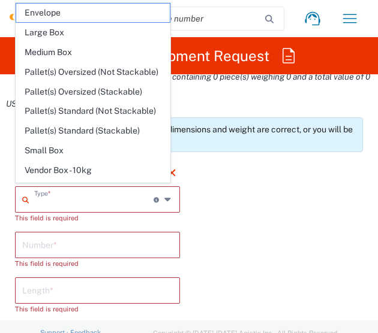
click at [98, 204] on input "text" at bounding box center [93, 198] width 119 height 21
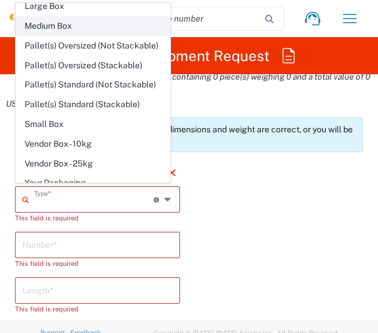
scroll to position [0, 0]
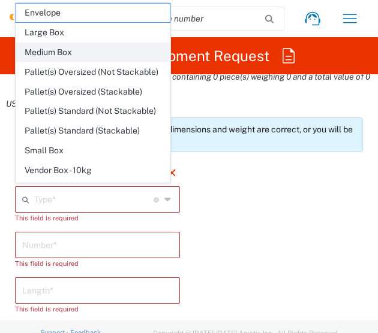
click at [72, 43] on span "Medium Box" at bounding box center [93, 52] width 154 height 19
type input "Medium Box"
type input "13"
type input "11.5"
type input "2.5"
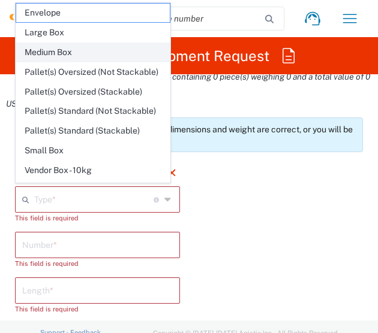
type input "in"
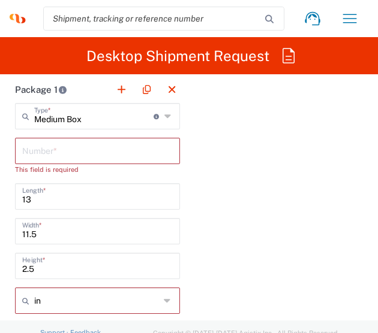
scroll to position [1515, 0]
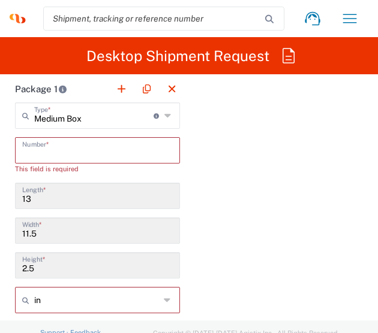
click at [112, 141] on input "text" at bounding box center [97, 149] width 151 height 21
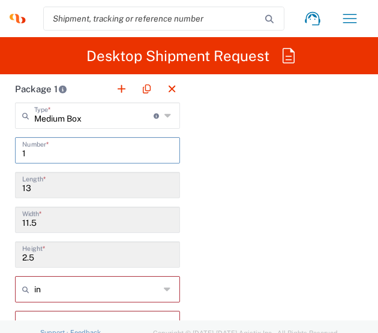
type input "1"
click at [254, 214] on div "Package 1 Medium Box Type * Material used to package goods Envelope Large Box M…" at bounding box center [189, 288] width 366 height 424
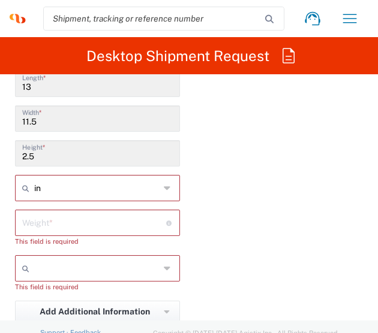
scroll to position [1617, 0]
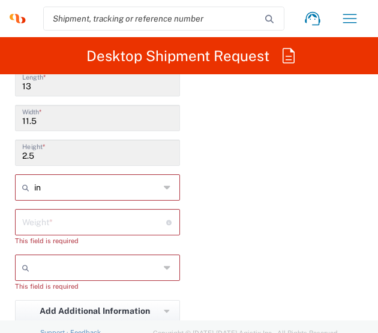
click at [131, 209] on div "Weight * Total weight of package(s) in pounds or kilograms" at bounding box center [97, 222] width 165 height 26
click at [131, 224] on input "number" at bounding box center [94, 221] width 144 height 21
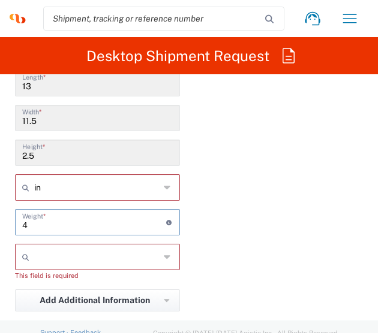
type input "4"
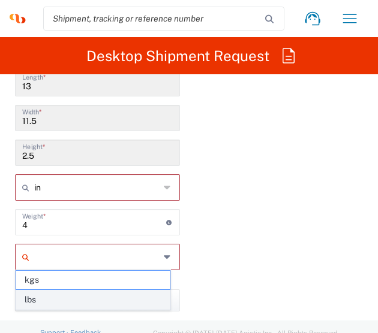
click at [116, 303] on span "lbs" at bounding box center [93, 300] width 154 height 19
type input "lbs"
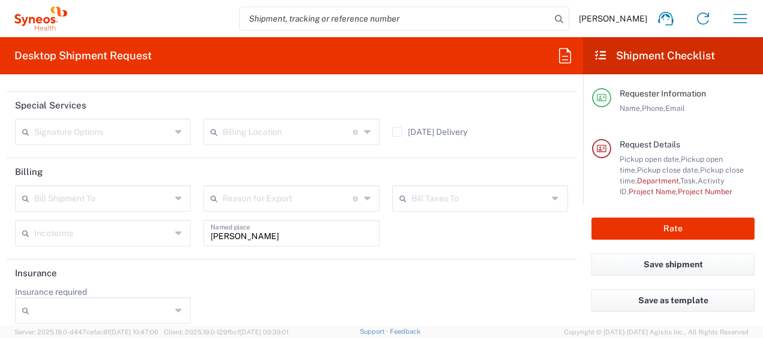
scroll to position [1521, 0]
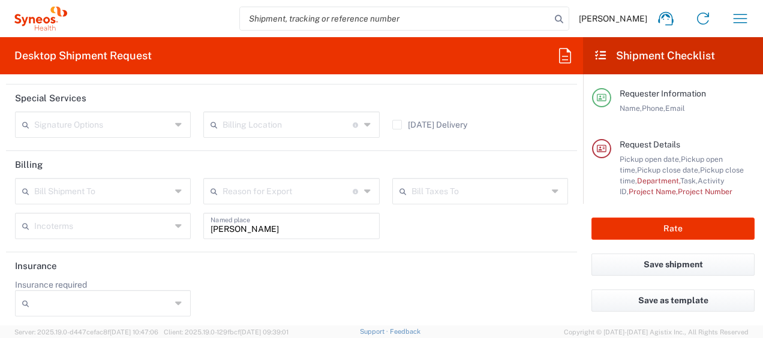
click at [122, 302] on input "Insurance required" at bounding box center [102, 303] width 137 height 19
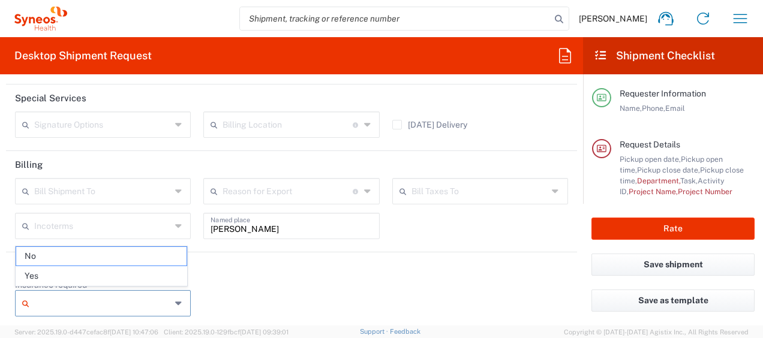
click at [237, 289] on div "Insurance required No Yes" at bounding box center [291, 302] width 565 height 46
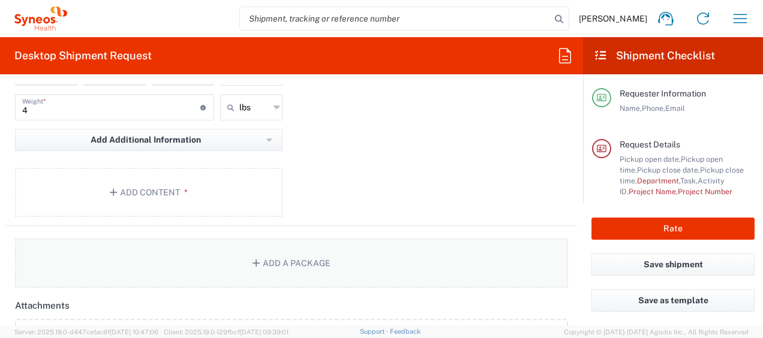
scroll to position [1121, 0]
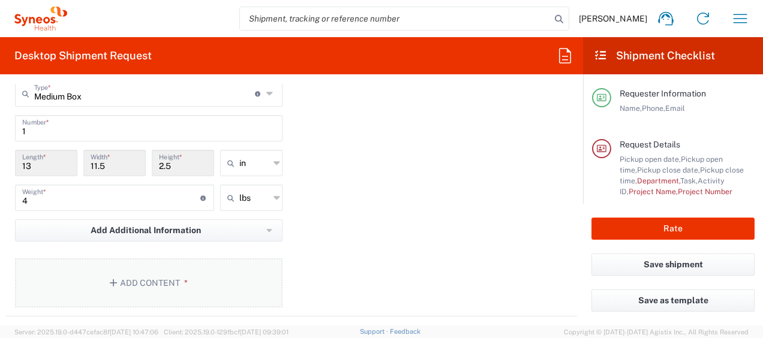
click at [154, 276] on button "Add Content *" at bounding box center [148, 282] width 267 height 49
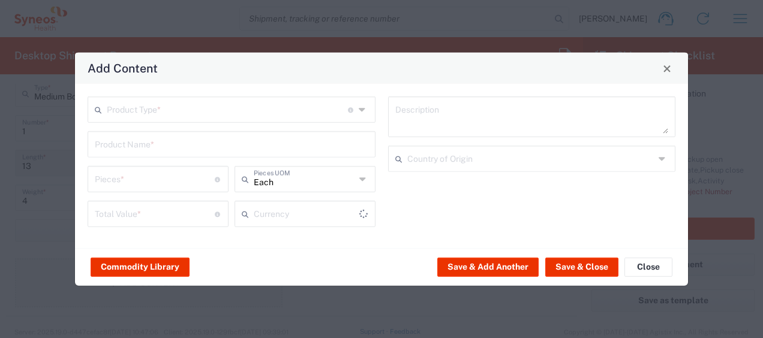
type input "US Dollar"
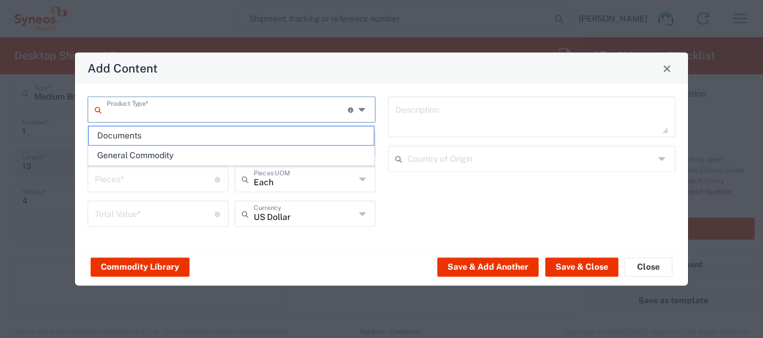
click at [198, 113] on input "text" at bounding box center [227, 108] width 241 height 21
click at [186, 153] on span "General Commodity" at bounding box center [231, 155] width 285 height 19
type input "General Commodity"
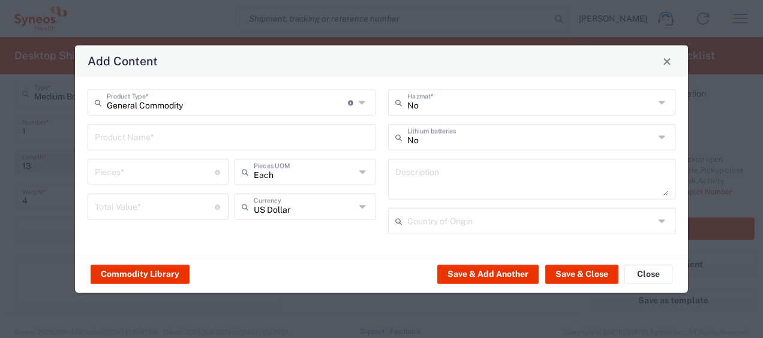
click at [192, 141] on input "text" at bounding box center [231, 136] width 273 height 21
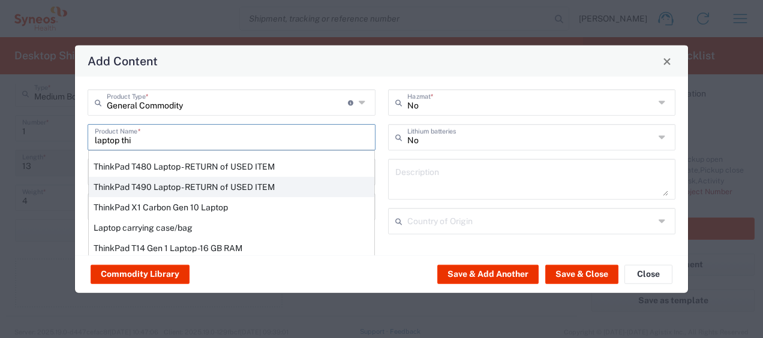
scroll to position [83, 0]
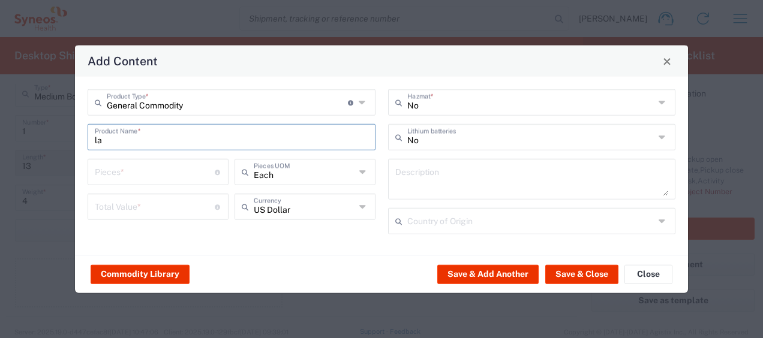
type input "l"
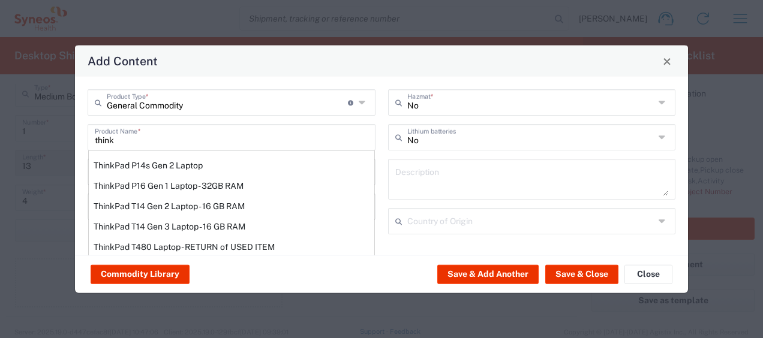
click at [284, 191] on div "ThinkPad P16 Gen 1 Laptop - 32GB RAM" at bounding box center [231, 186] width 285 height 20
type input "ThinkPad P16 Gen 1 Laptop - 32GB RAM"
type input "1"
type textarea "16" - Intel Core i9 12950HX - vPro Enterprise - 32 GB RAM - 512 GB SSD"
type input "China"
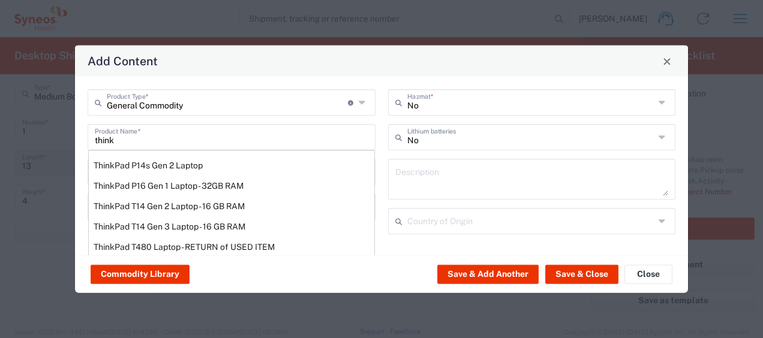
type input "Yes"
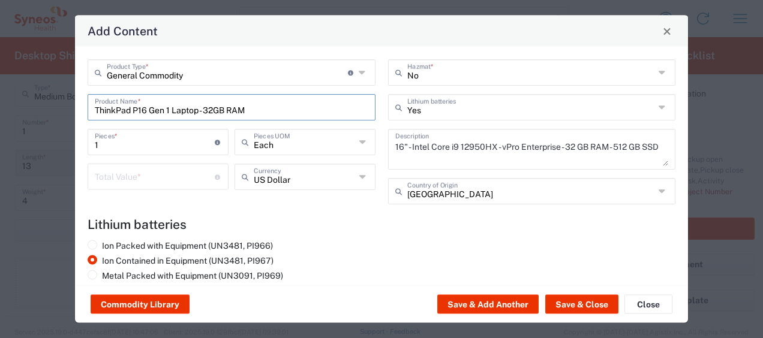
click at [263, 110] on input "ThinkPad P16 Gen 1 Laptop - 32GB RAM" at bounding box center [231, 106] width 273 height 21
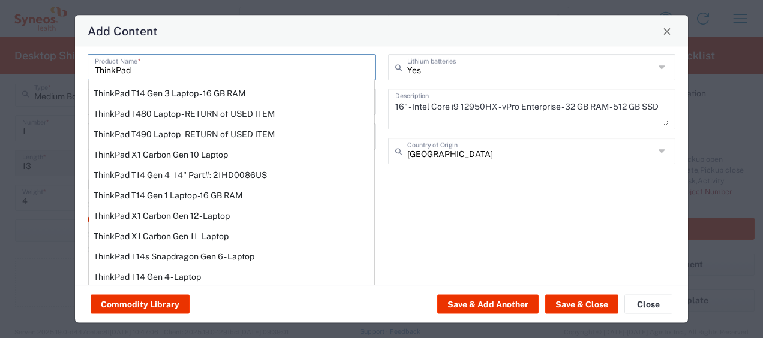
scroll to position [41, 0]
click at [253, 192] on div "ThinkPad T14 Gen 1 Laptop -16 GB RAM" at bounding box center [231, 195] width 285 height 20
type input "ThinkPad T14 Gen 1 Laptop -16 GB RAM"
type textarea "Intel Core i5-10210U- 14"- 512 GB SSD"
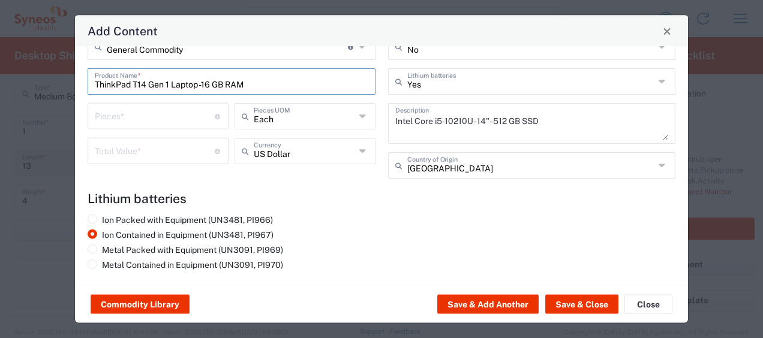
scroll to position [0, 0]
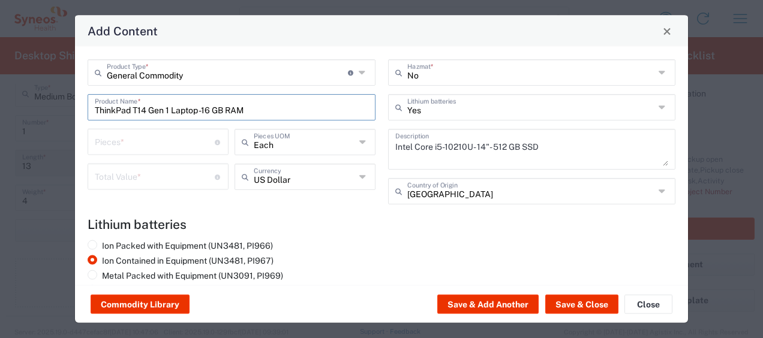
click at [351, 143] on div "Each Pieces UOM" at bounding box center [304, 142] width 141 height 26
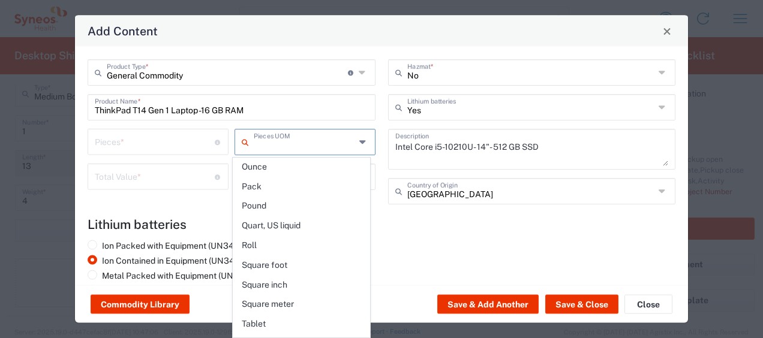
scroll to position [552, 0]
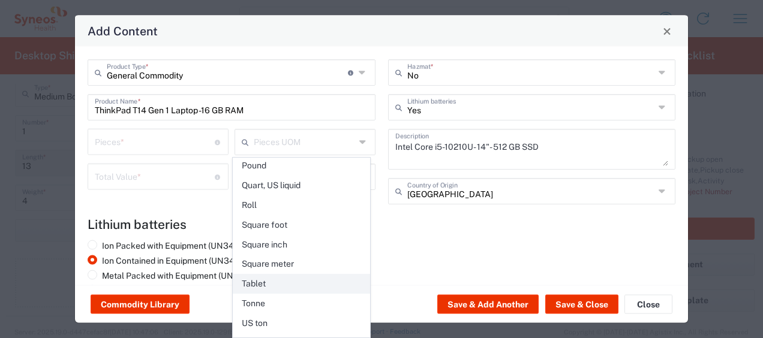
click at [307, 275] on span "Tablet" at bounding box center [301, 284] width 136 height 19
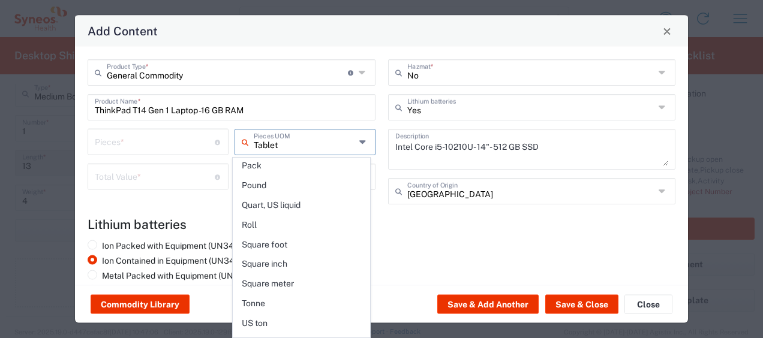
click at [343, 139] on input "Tablet" at bounding box center [305, 141] width 102 height 21
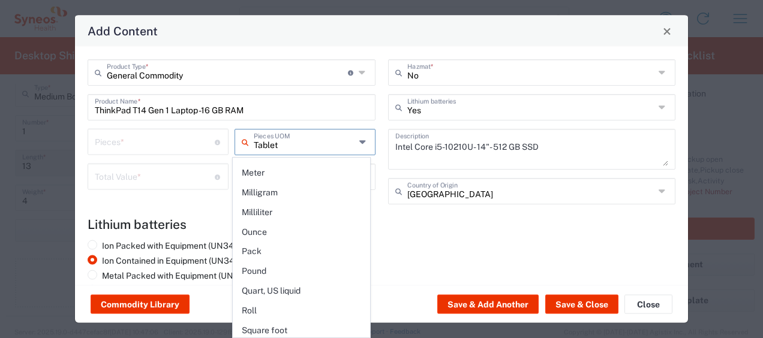
scroll to position [452, 0]
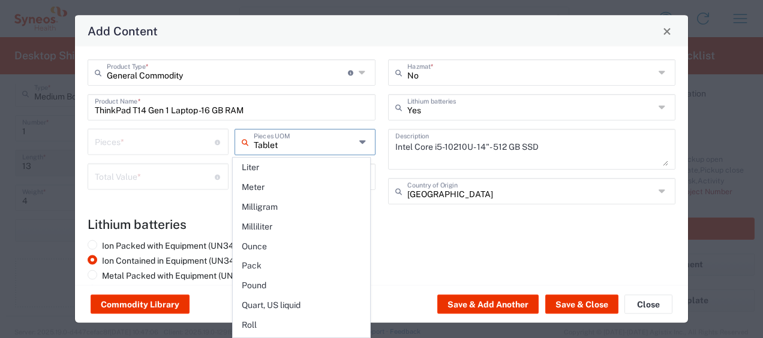
click at [305, 276] on span "Pound" at bounding box center [301, 285] width 136 height 19
type input "Pound"
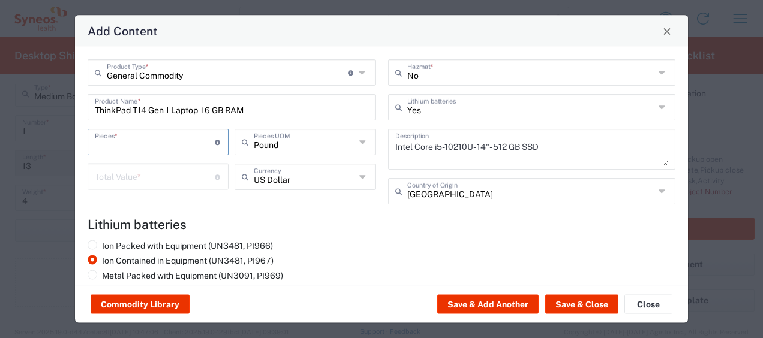
click at [170, 143] on input "number" at bounding box center [155, 141] width 120 height 21
type input "4"
type input "Pound"
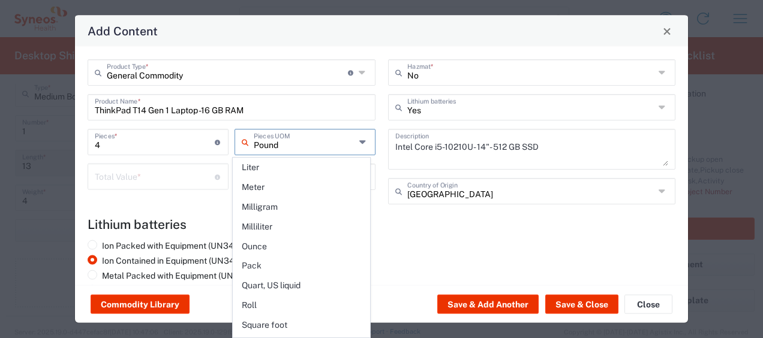
scroll to position [0, 0]
click at [178, 211] on div "General Commodity Product Type * Document: Paper document generated internally …" at bounding box center [232, 136] width 300 height 154
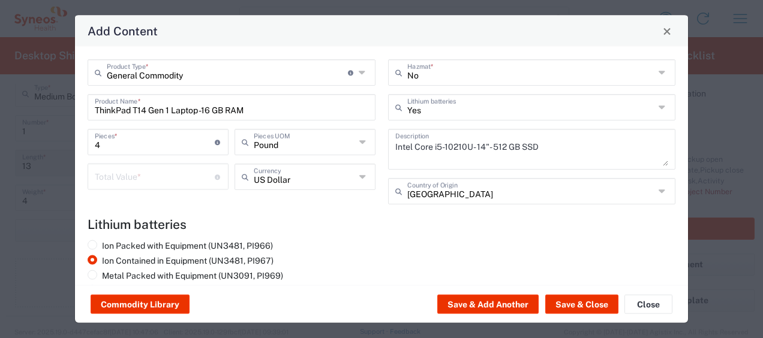
click at [149, 182] on input "number" at bounding box center [155, 175] width 120 height 21
type input "1"
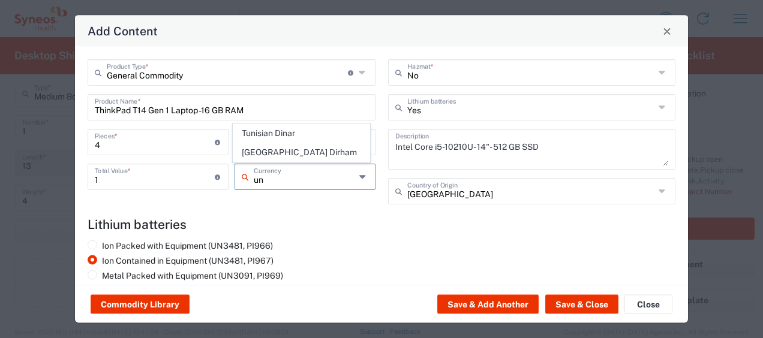
type input "u"
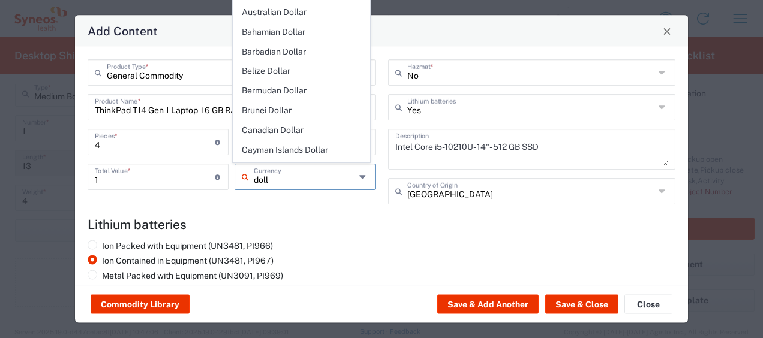
click at [324, 233] on agx-lithium-batteries-content "Lithium batteries Ion Packed with Equipment (UN3481, PI966) Ion Contained in Eq…" at bounding box center [382, 258] width 588 height 83
type input "US Dollar"
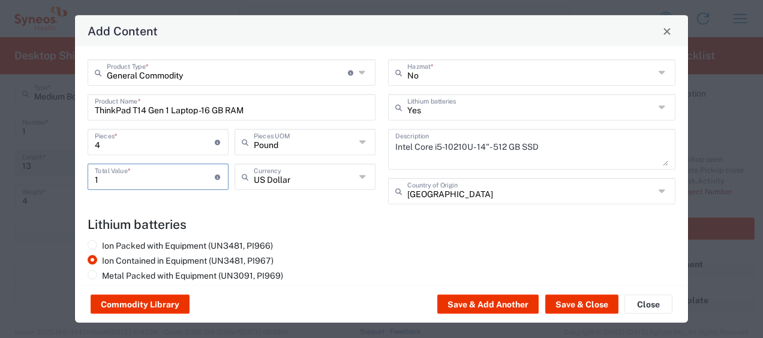
click at [129, 182] on input "1" at bounding box center [155, 175] width 120 height 21
type input "100"
click at [323, 247] on div "Ion Packed with Equipment (UN3481, PI966) Ion Contained in Equipment (UN3481, P…" at bounding box center [232, 270] width 300 height 60
click at [596, 303] on button "Save & Close" at bounding box center [581, 304] width 73 height 19
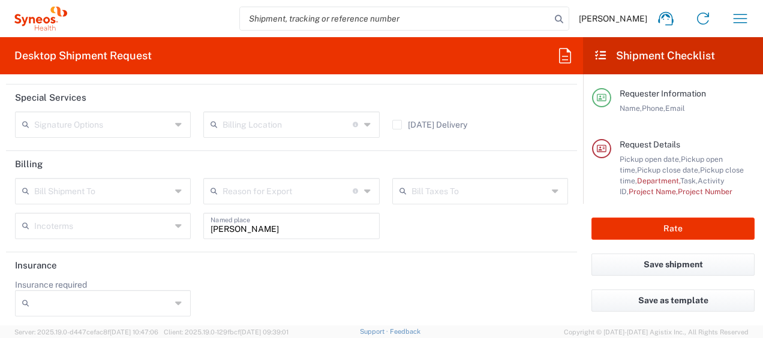
scroll to position [1491, 0]
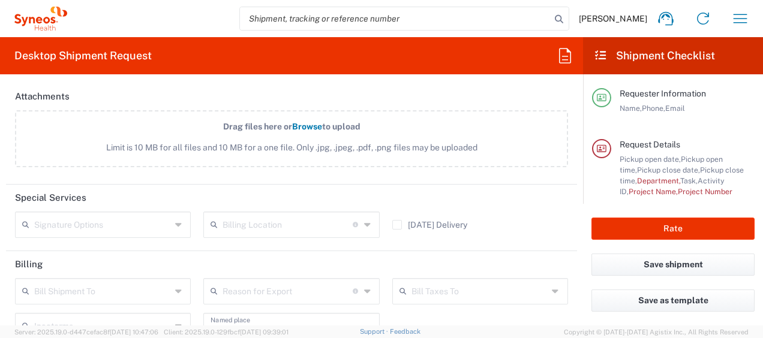
click at [161, 219] on input "text" at bounding box center [102, 223] width 137 height 21
click at [179, 191] on header "Special Services" at bounding box center [291, 198] width 571 height 27
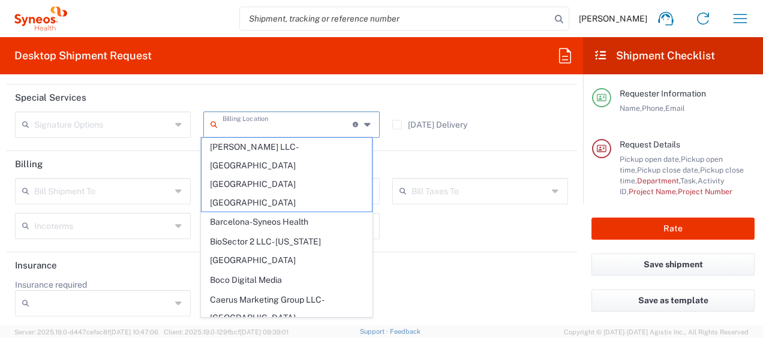
click at [261, 130] on input "text" at bounding box center [287, 123] width 130 height 21
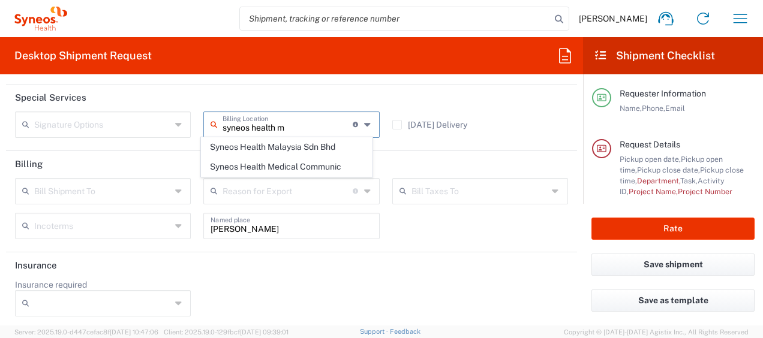
scroll to position [0, 0]
type input "s"
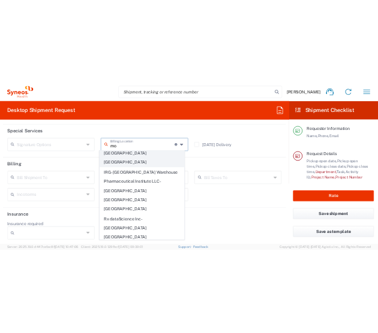
scroll to position [121, 0]
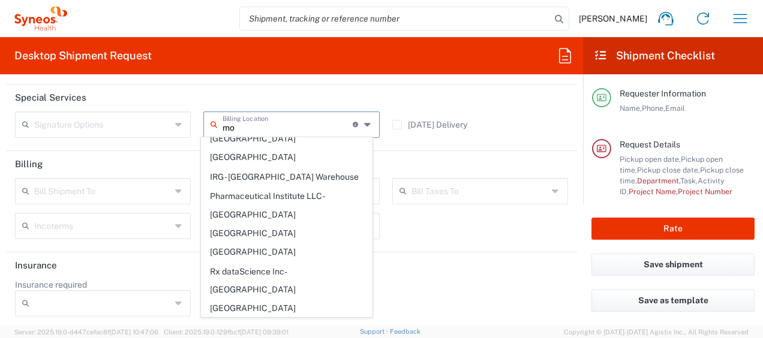
type input "SYNEOS HEALTH LLC Morrisville NC"
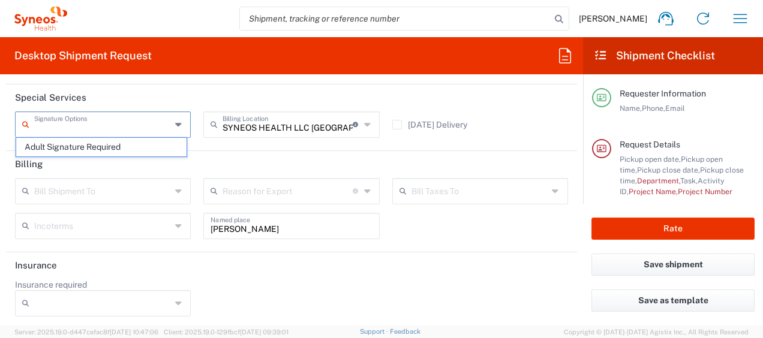
click at [152, 128] on input "text" at bounding box center [102, 123] width 137 height 21
click at [149, 145] on span "Adult Signature Required" at bounding box center [101, 147] width 170 height 19
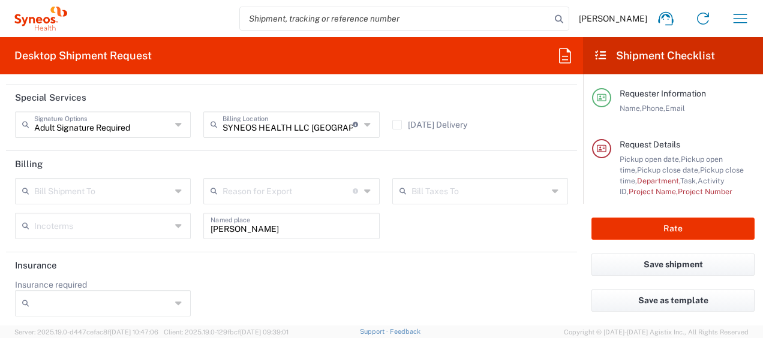
type input "Adult Signature Required"
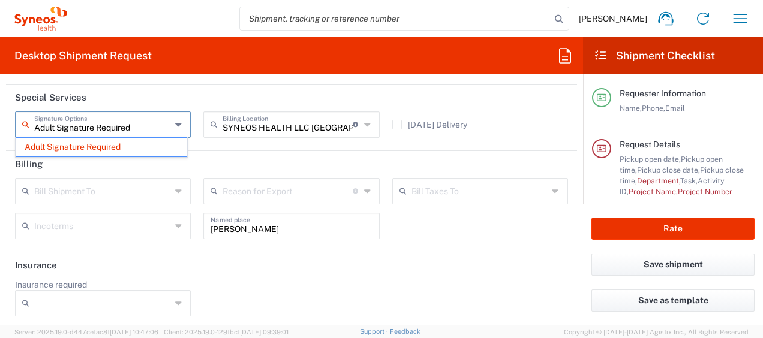
click at [155, 124] on input "Adult Signature Required" at bounding box center [102, 123] width 137 height 21
click at [165, 126] on input "Adult Signature Required" at bounding box center [102, 123] width 137 height 21
click at [227, 154] on header "Billing" at bounding box center [291, 164] width 571 height 27
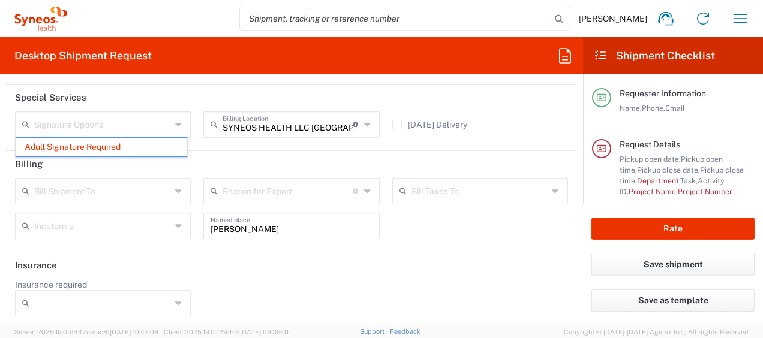
type input "Adult Signature Required"
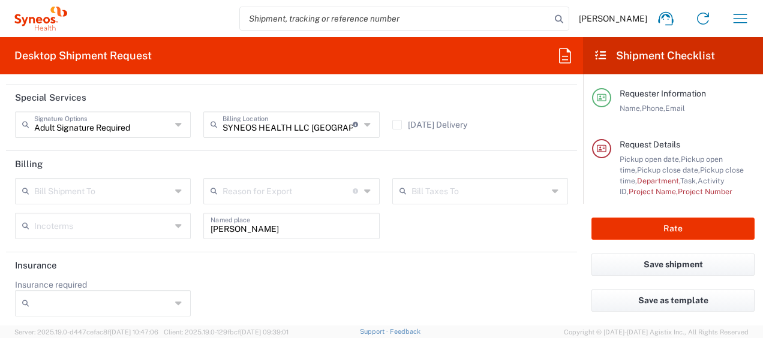
click at [177, 137] on div "Adult Signature Required Signature Options Adult Signature Required" at bounding box center [103, 129] width 188 height 35
click at [169, 132] on div "Adult Signature Required Signature Options" at bounding box center [103, 125] width 176 height 26
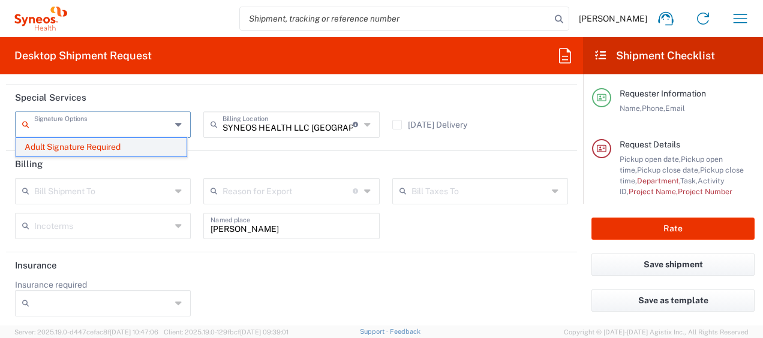
click at [121, 148] on span "Adult Signature Required" at bounding box center [101, 147] width 170 height 19
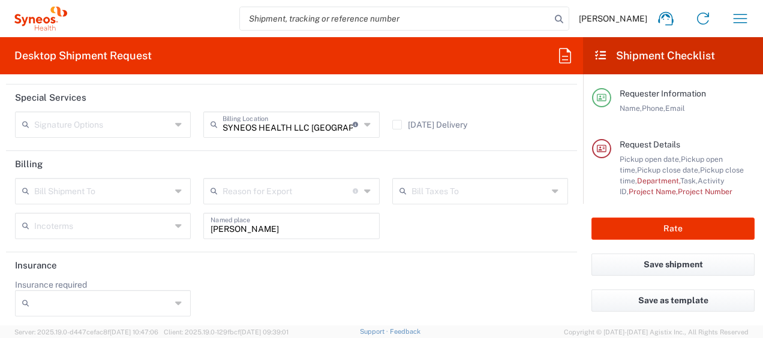
click at [113, 162] on header "Billing" at bounding box center [291, 164] width 571 height 27
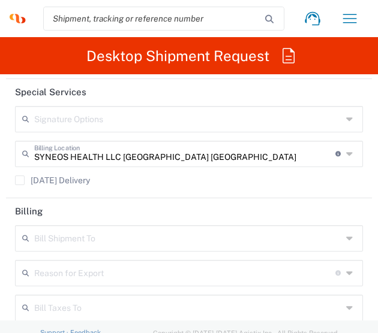
scroll to position [2272, 0]
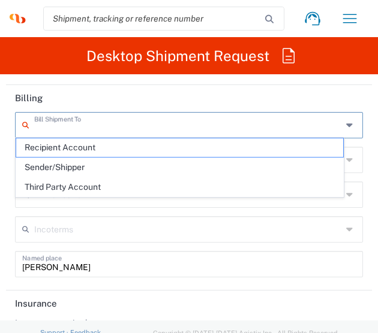
click at [164, 126] on input "text" at bounding box center [188, 124] width 308 height 21
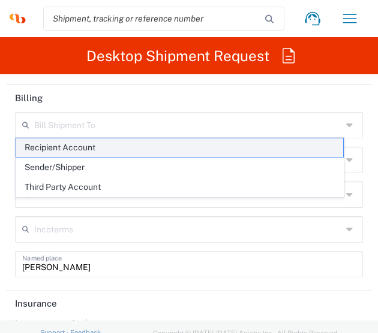
click at [165, 146] on span "Recipient Account" at bounding box center [179, 148] width 327 height 19
type input "Recipient Account"
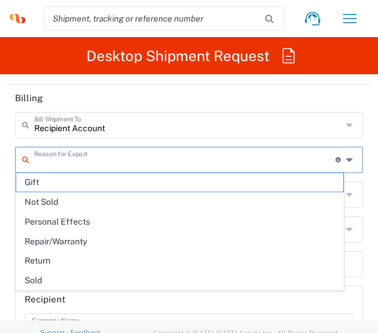
click at [165, 152] on input "text" at bounding box center [184, 159] width 301 height 21
type input "North Carolina"
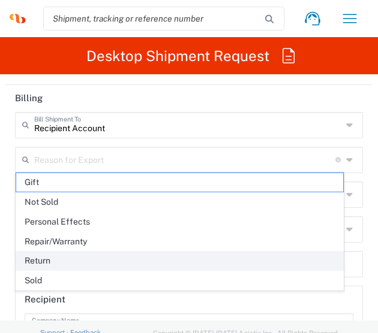
click at [149, 252] on span "Return" at bounding box center [179, 261] width 327 height 19
type input "Return"
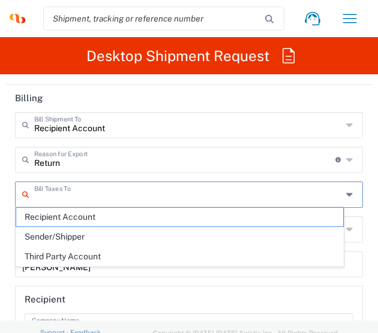
click at [161, 191] on input "text" at bounding box center [188, 193] width 308 height 21
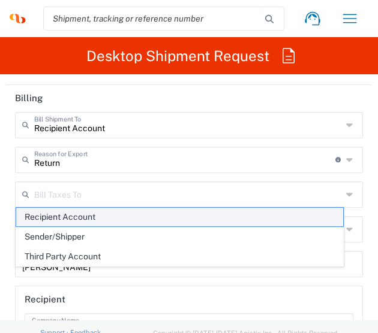
click at [160, 214] on span "Recipient Account" at bounding box center [179, 217] width 327 height 19
type input "Recipient Account"
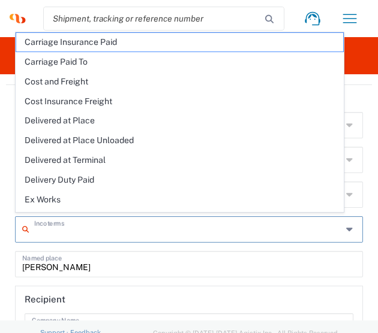
click at [157, 225] on input "text" at bounding box center [188, 228] width 308 height 21
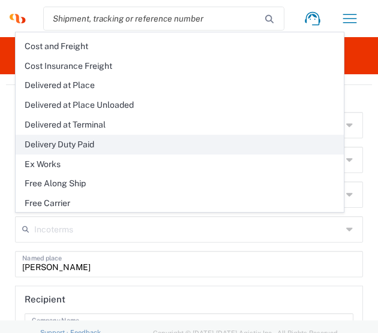
scroll to position [0, 0]
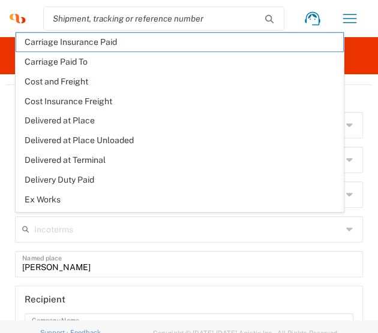
click at [246, 260] on input "Margaret Weimer" at bounding box center [188, 263] width 333 height 21
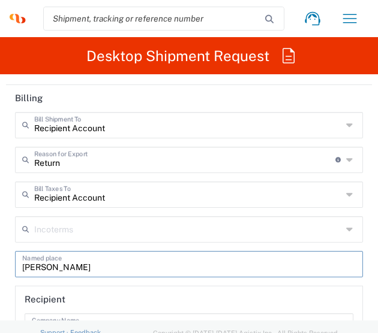
click at [246, 260] on input "Margaret Weimer" at bounding box center [188, 263] width 333 height 21
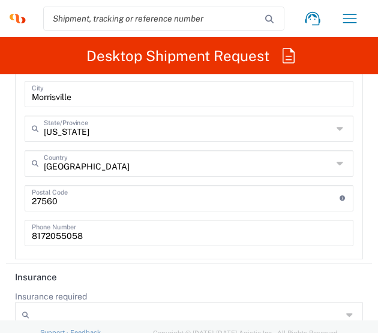
scroll to position [2680, 0]
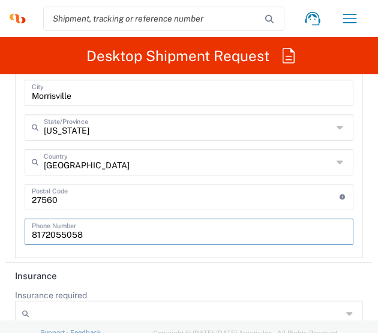
click at [161, 236] on input "8172055058" at bounding box center [189, 231] width 314 height 21
type input "8"
type input "919-879-9300"
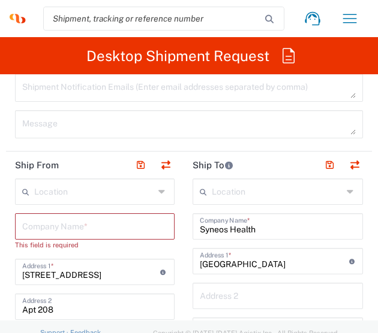
scroll to position [807, 0]
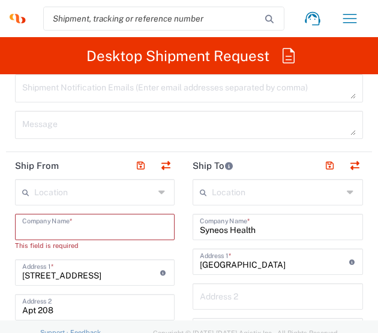
click at [124, 228] on input "text" at bounding box center [94, 226] width 145 height 21
type input "n"
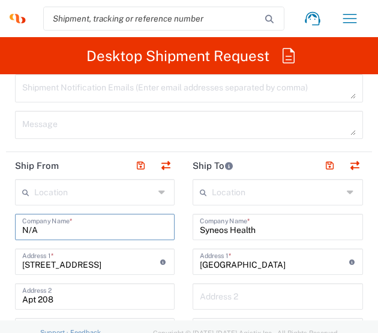
type input "N/A"
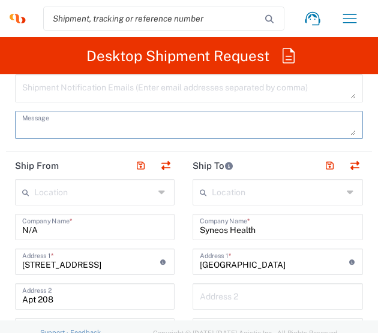
click at [64, 133] on textarea at bounding box center [188, 125] width 333 height 21
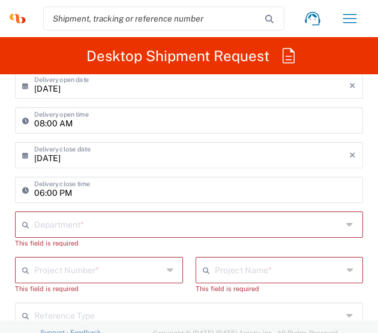
scroll to position [455, 0]
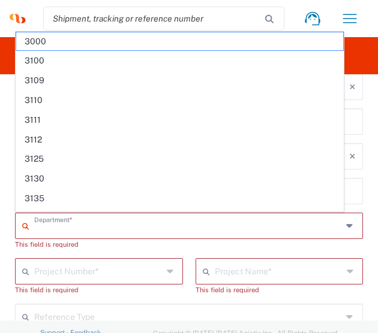
click at [80, 225] on input "text" at bounding box center [188, 225] width 308 height 21
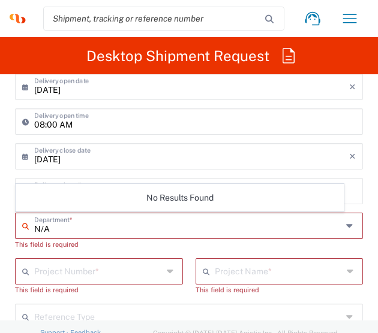
type input "N/A"
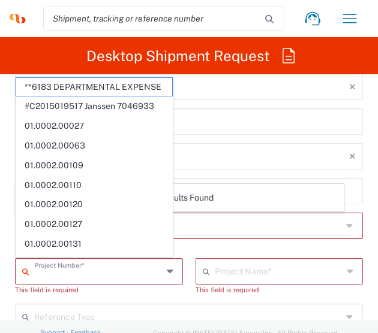
click at [78, 270] on input "text" at bounding box center [98, 270] width 128 height 21
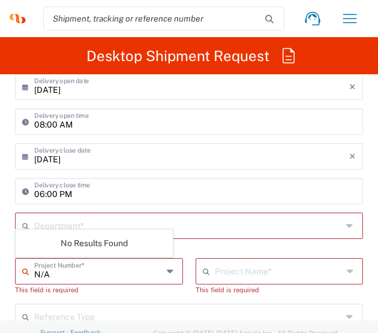
type input "N/A"
click at [248, 269] on input "text" at bounding box center [279, 270] width 128 height 21
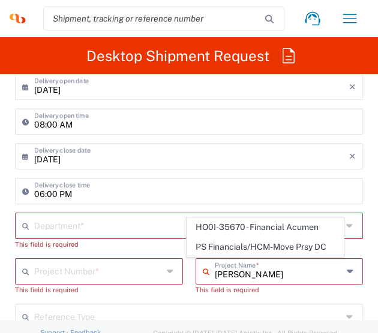
scroll to position [0, 0]
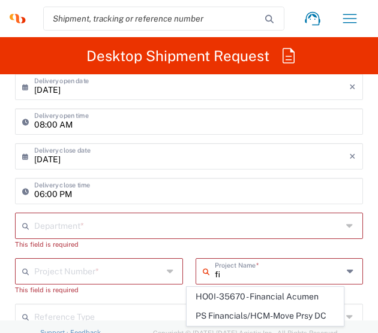
type input "f"
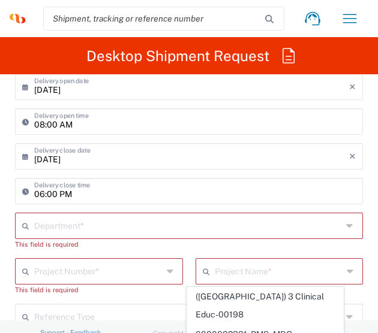
click at [211, 237] on div "Department *" at bounding box center [189, 226] width 348 height 26
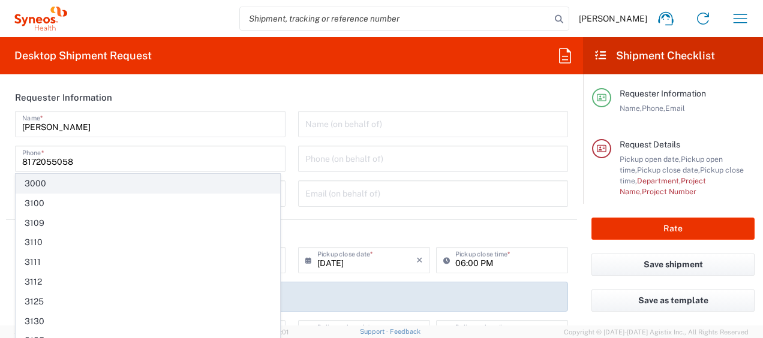
click at [171, 182] on span "3000" at bounding box center [147, 183] width 263 height 19
type input "3000"
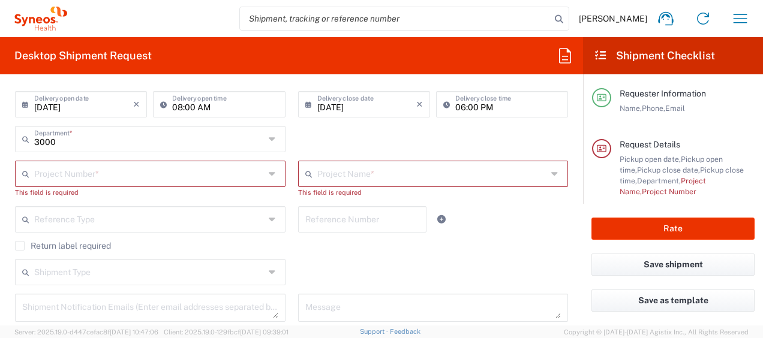
scroll to position [200, 0]
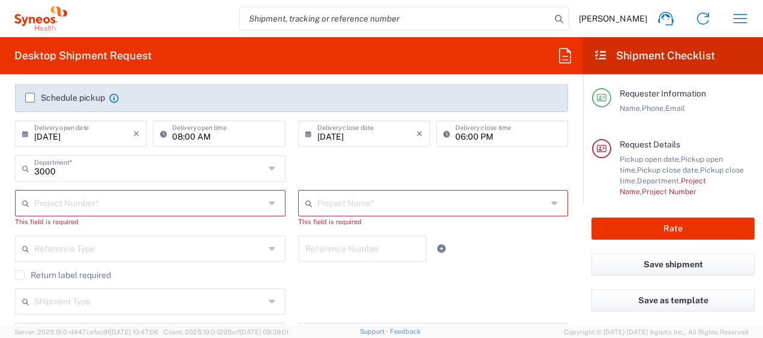
click at [249, 200] on input "text" at bounding box center [149, 202] width 230 height 21
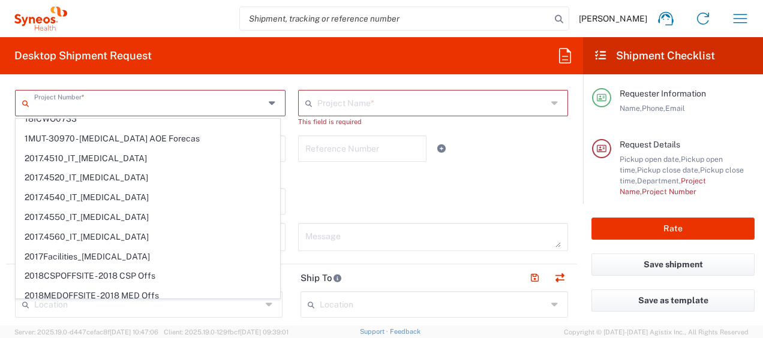
scroll to position [18026, 0]
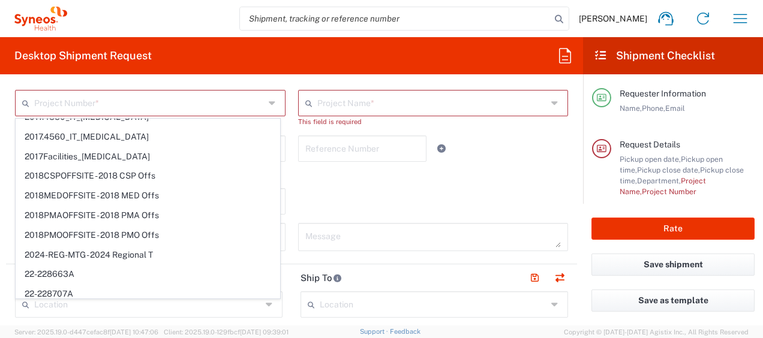
type input "3000 DEPARTMENTAL EXPENSE"
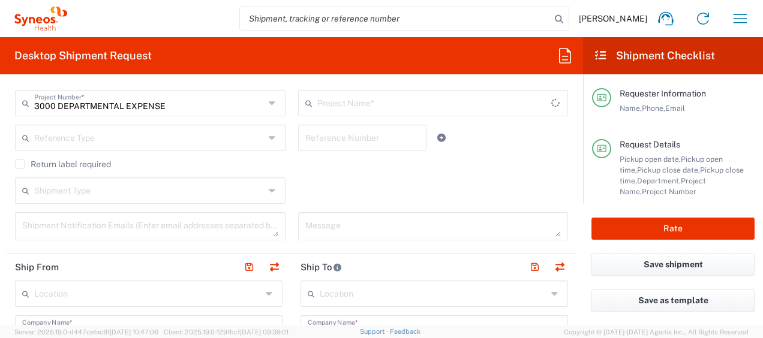
type input "3000 DEPARTMENTAL EXPENSE"
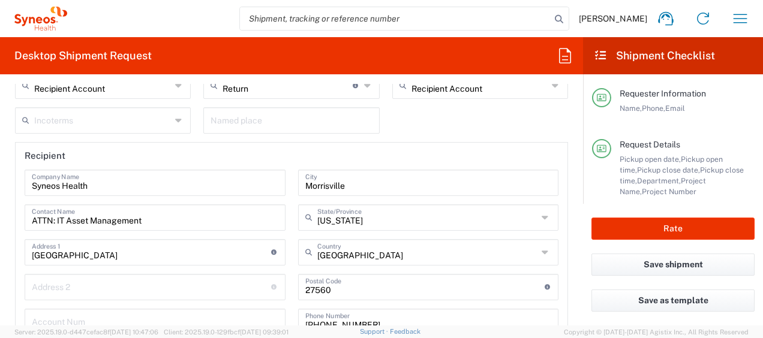
scroll to position [1576, 0]
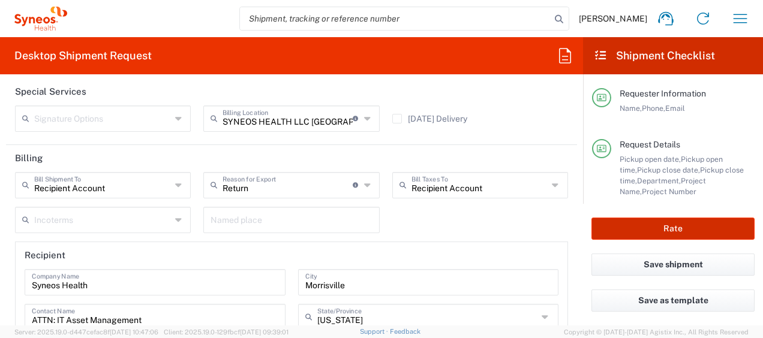
click at [673, 233] on button "Rate" at bounding box center [672, 229] width 163 height 22
type input "8172055058"
type input "3000 DEPARTMENTAL EXPENSE"
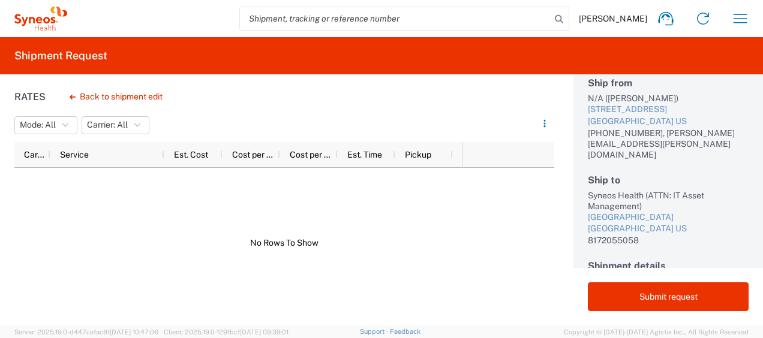
scroll to position [46, 0]
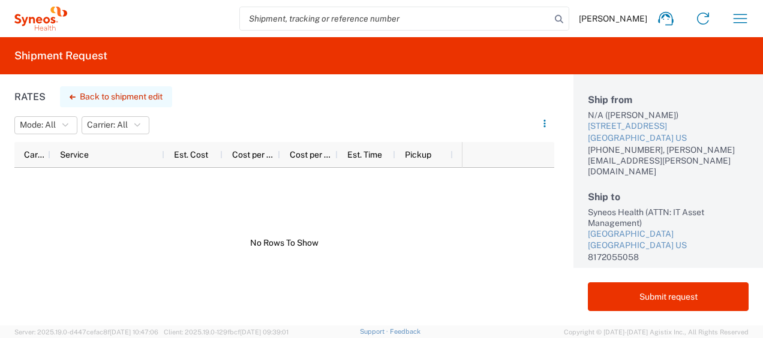
click at [85, 91] on button "Back to shipment edit" at bounding box center [116, 96] width 112 height 21
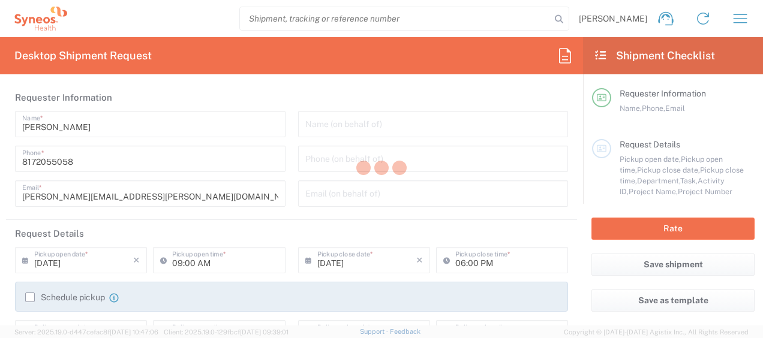
type input "3000 DEPARTMENTAL EXPENSE"
type input "North Carolina"
type input "Medium Box"
type input "North Carolina"
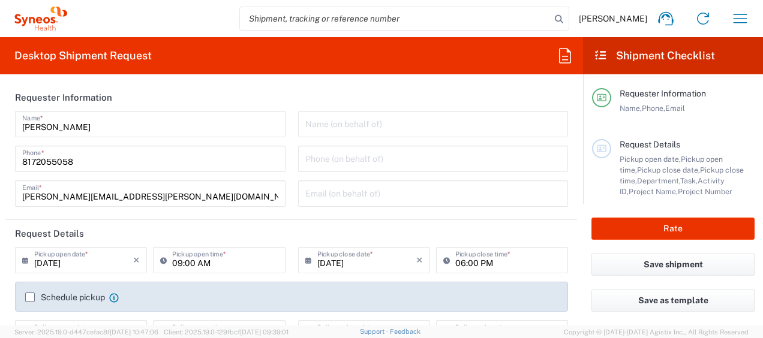
type input "3000 DEPARTMENTAL EXPENSE"
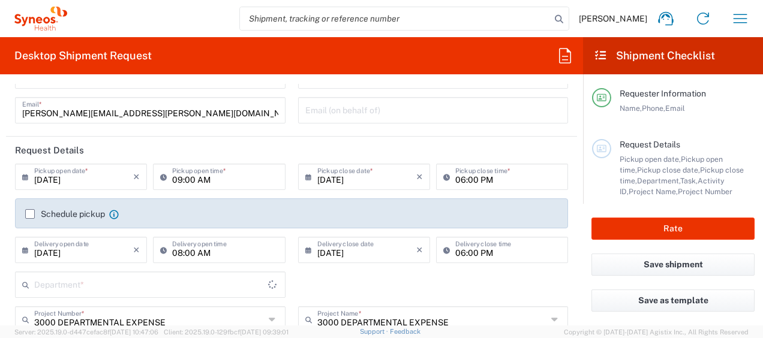
type input "3000"
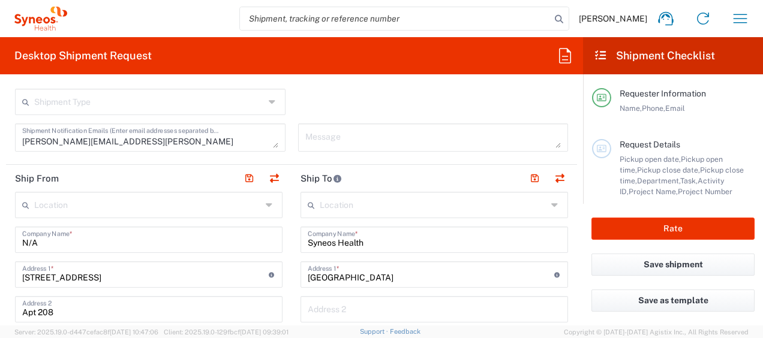
scroll to position [399, 0]
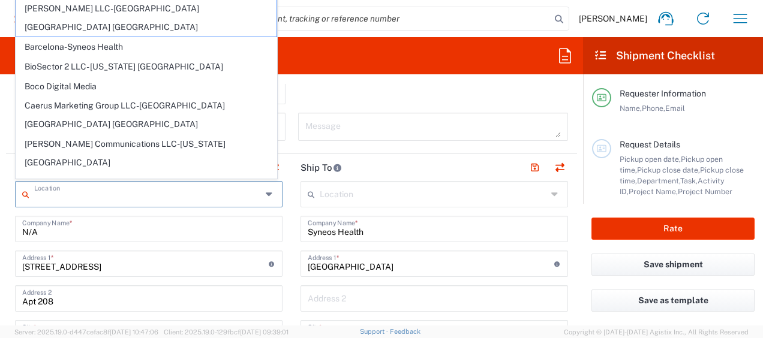
click at [170, 198] on input "text" at bounding box center [147, 193] width 227 height 21
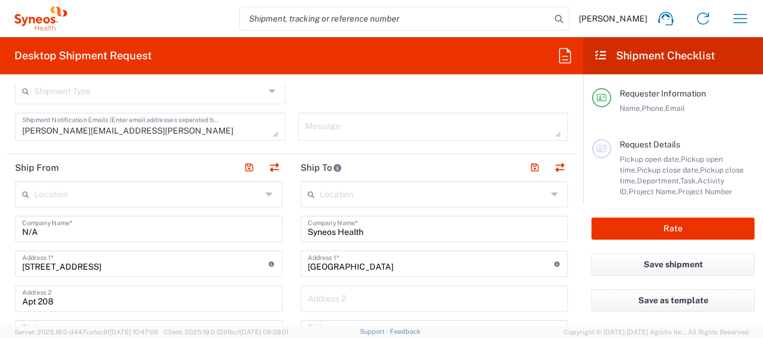
click at [156, 225] on input "N/A" at bounding box center [148, 228] width 253 height 21
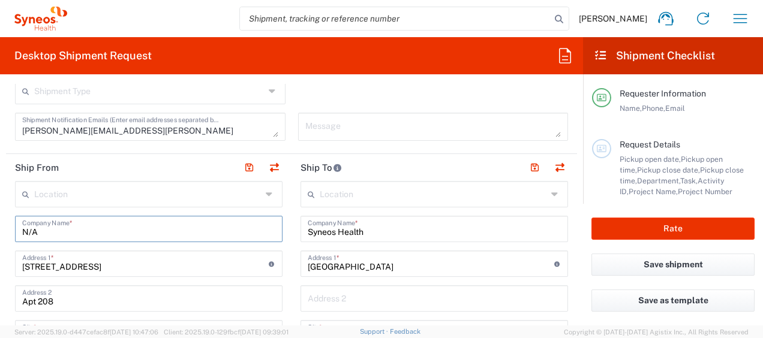
click at [156, 225] on input "N/A" at bounding box center [148, 228] width 253 height 21
type input "UPS Store"
click at [153, 275] on div "5341 Arinto Drive Address 1 * For cross streets use street names with '&' or 'a…" at bounding box center [148, 264] width 267 height 26
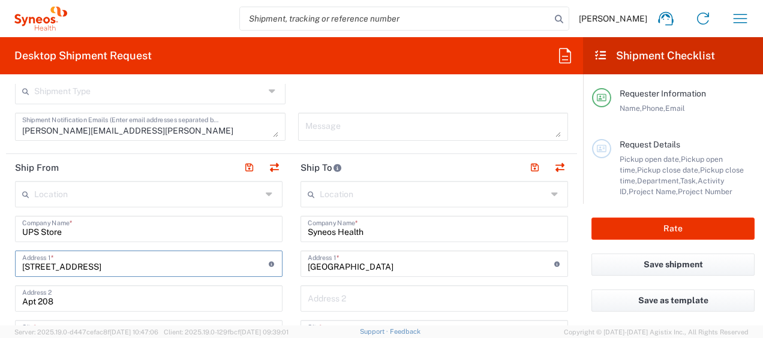
click at [154, 270] on input "5341 Arinto Drive" at bounding box center [145, 262] width 246 height 21
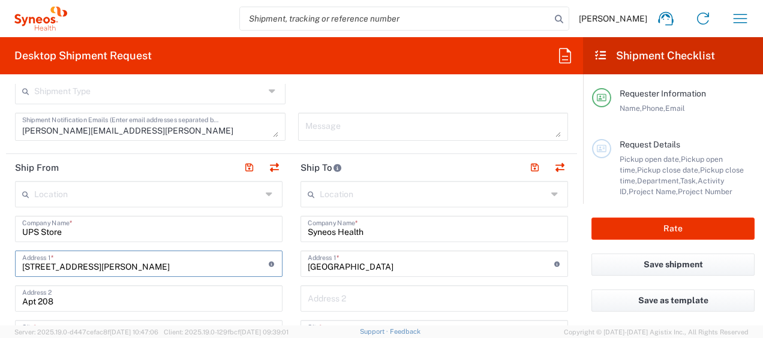
type input "3434 Edwards Mill Rd"
click at [132, 304] on input "Apt 208" at bounding box center [148, 297] width 253 height 21
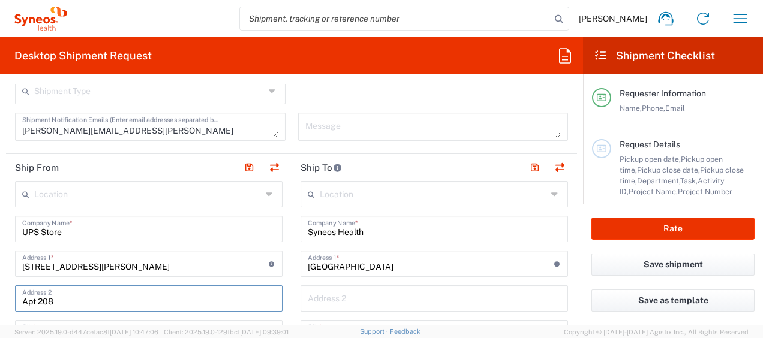
click at [132, 304] on input "Apt 208" at bounding box center [148, 297] width 253 height 21
type input "A"
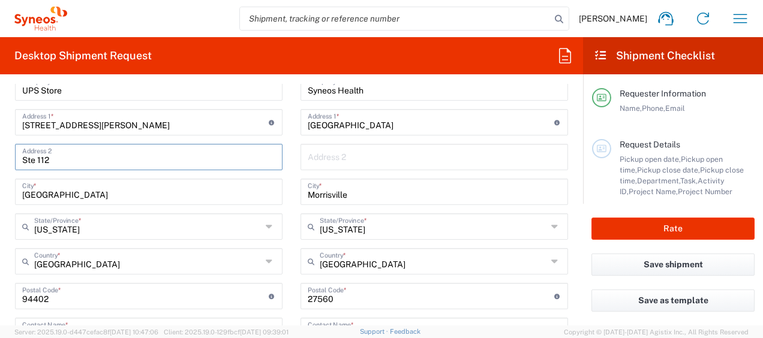
scroll to position [541, 0]
type input "Ste 112"
click at [107, 296] on input "undefined" at bounding box center [145, 295] width 246 height 21
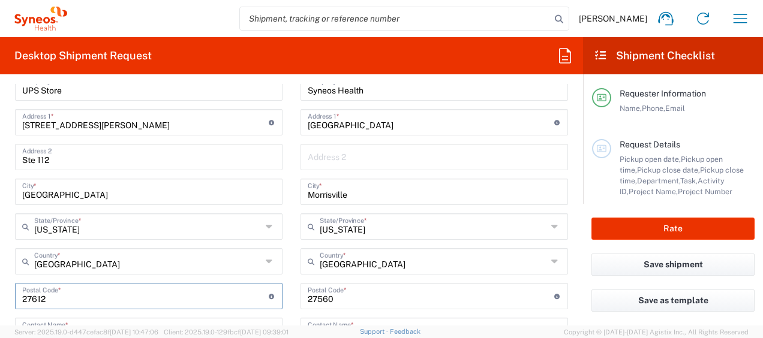
type input "27612"
click at [0, 269] on html "Maggie Weimer Home Shipment estimator Shipment tracking Desktop shipment reques…" at bounding box center [381, 169] width 763 height 338
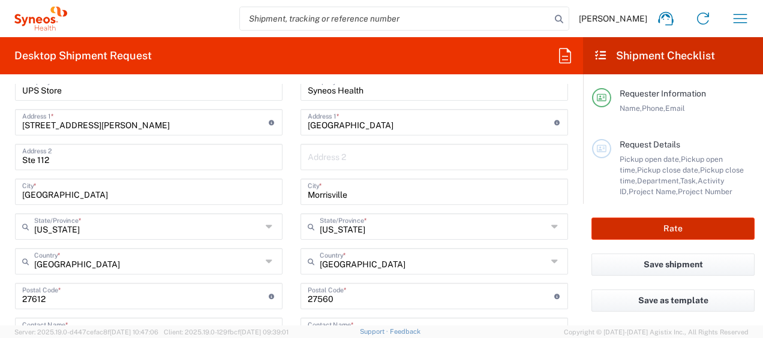
click at [646, 228] on button "Rate" at bounding box center [672, 229] width 163 height 22
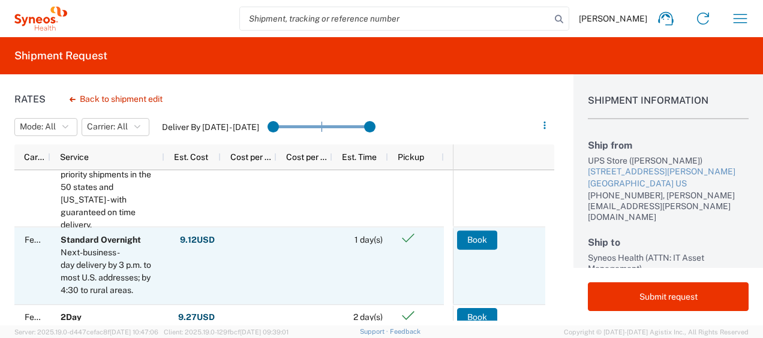
scroll to position [112, 0]
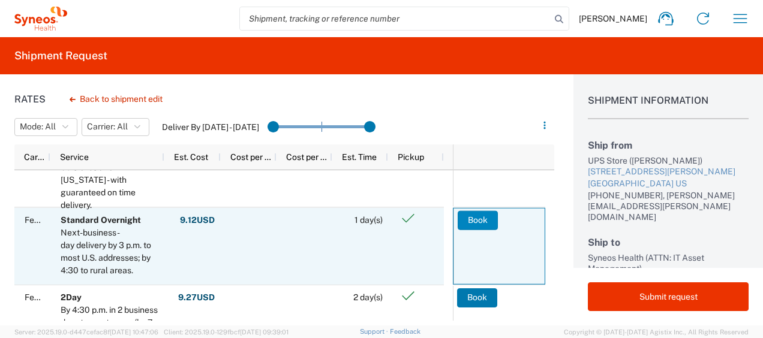
click at [479, 215] on button "Book" at bounding box center [478, 219] width 40 height 19
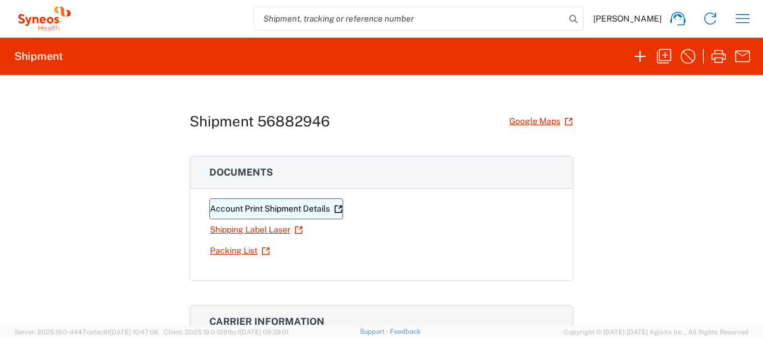
click at [321, 206] on link "Account Print Shipment Details" at bounding box center [276, 208] width 134 height 21
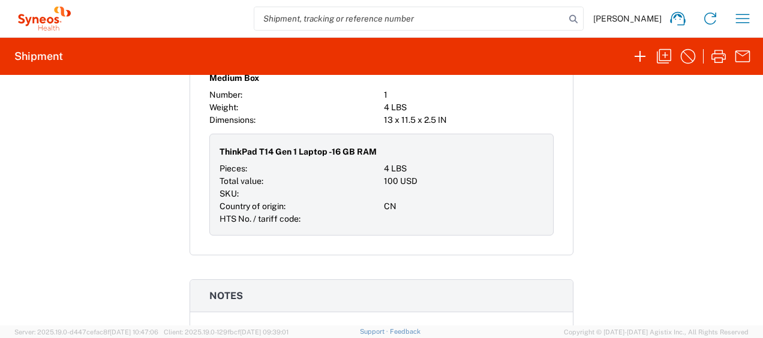
scroll to position [1078, 0]
